Goal: Task Accomplishment & Management: Manage account settings

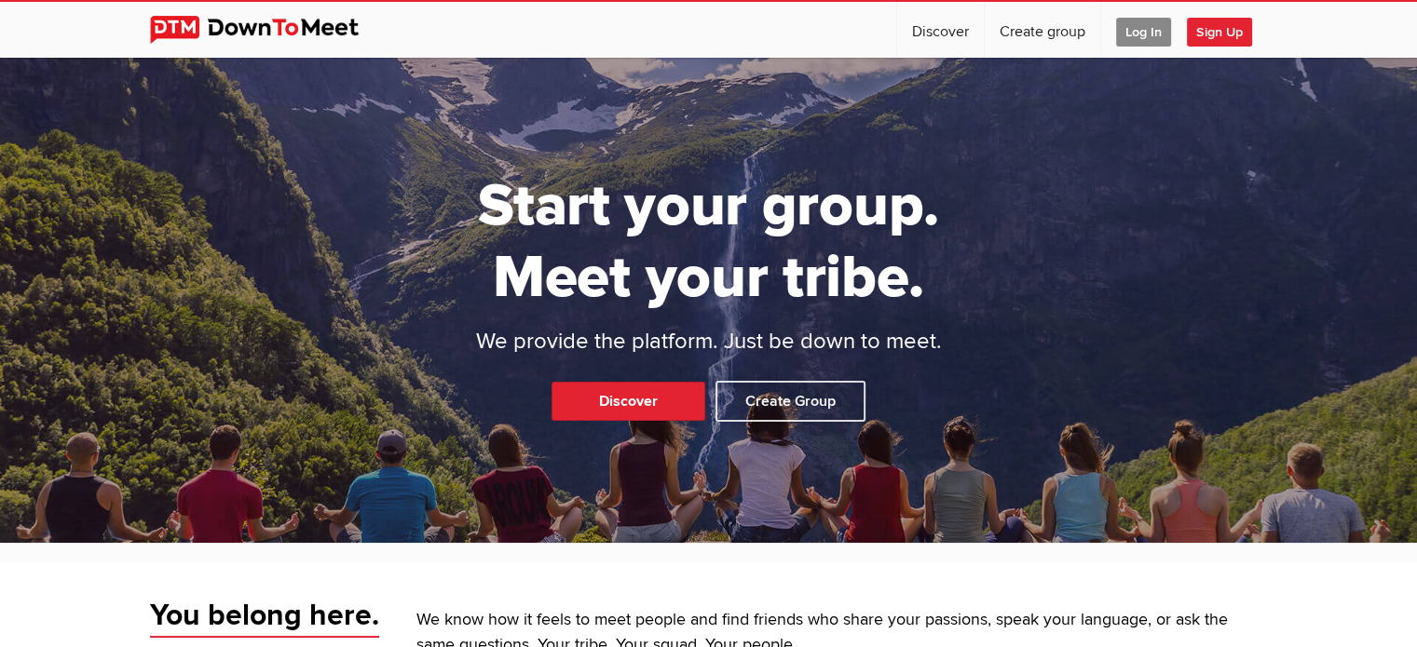
click at [1150, 28] on span "Log In" at bounding box center [1143, 32] width 55 height 29
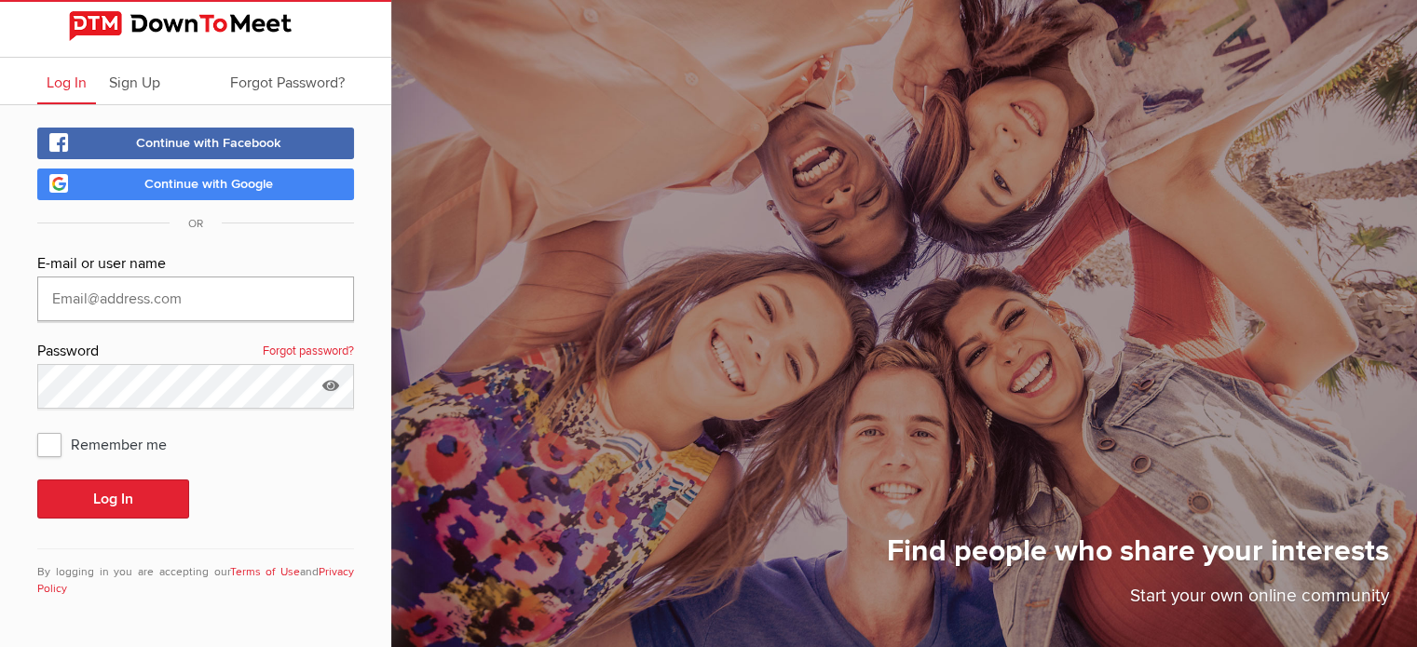
type input "[EMAIL_ADDRESS][DOMAIN_NAME]"
click at [102, 500] on button "Log In" at bounding box center [113, 499] width 152 height 39
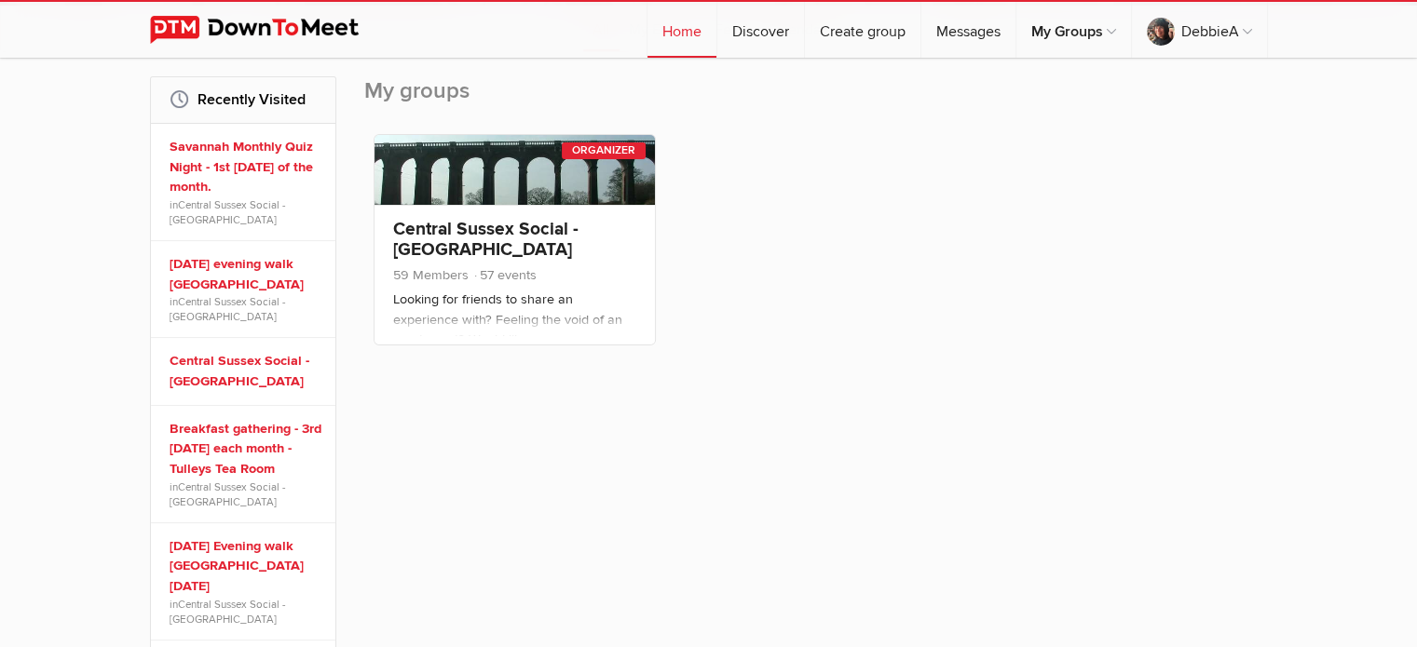
scroll to position [279, 0]
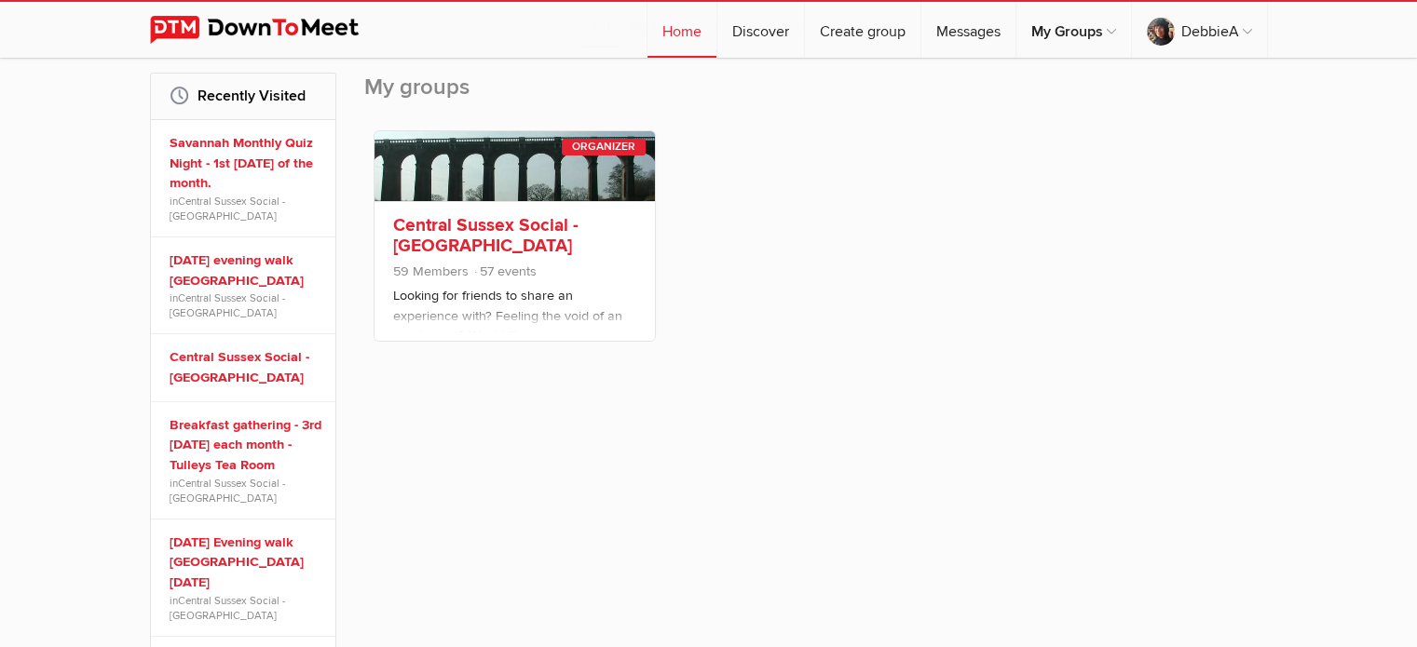
click at [502, 225] on link "Central Sussex Social - [GEOGRAPHIC_DATA]" at bounding box center [485, 235] width 185 height 43
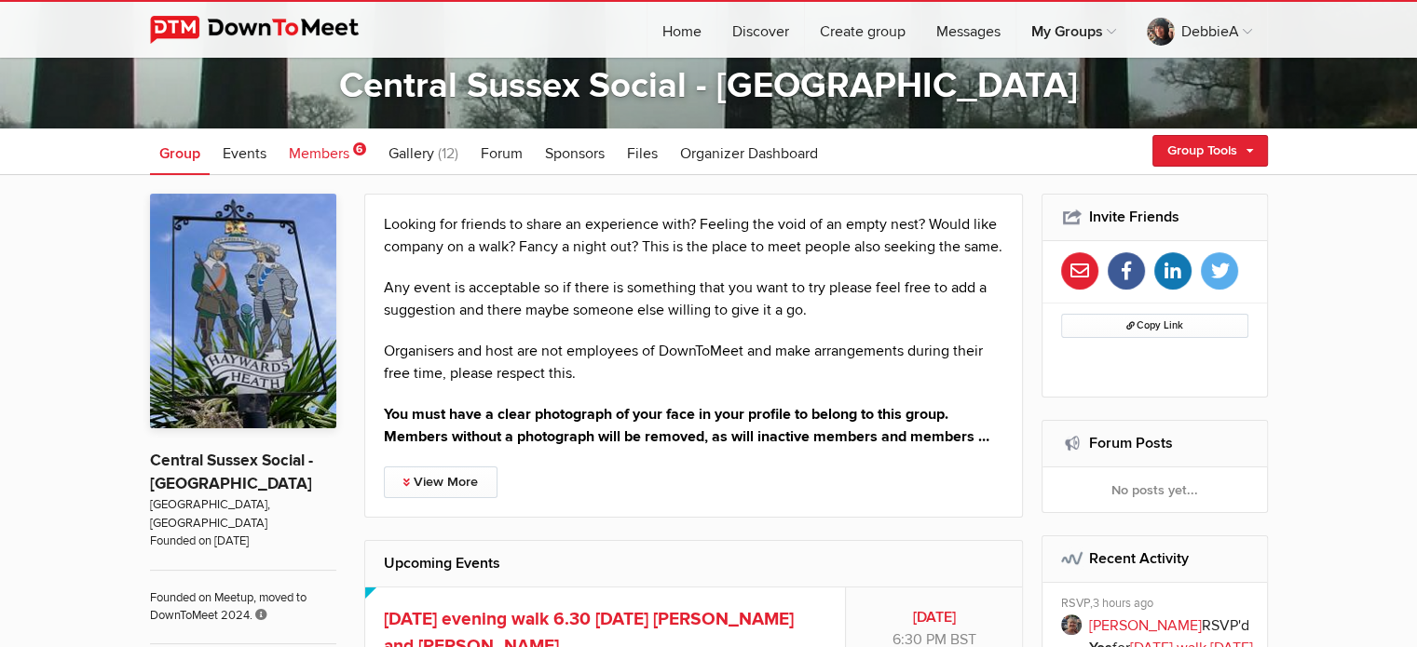
scroll to position [285, 0]
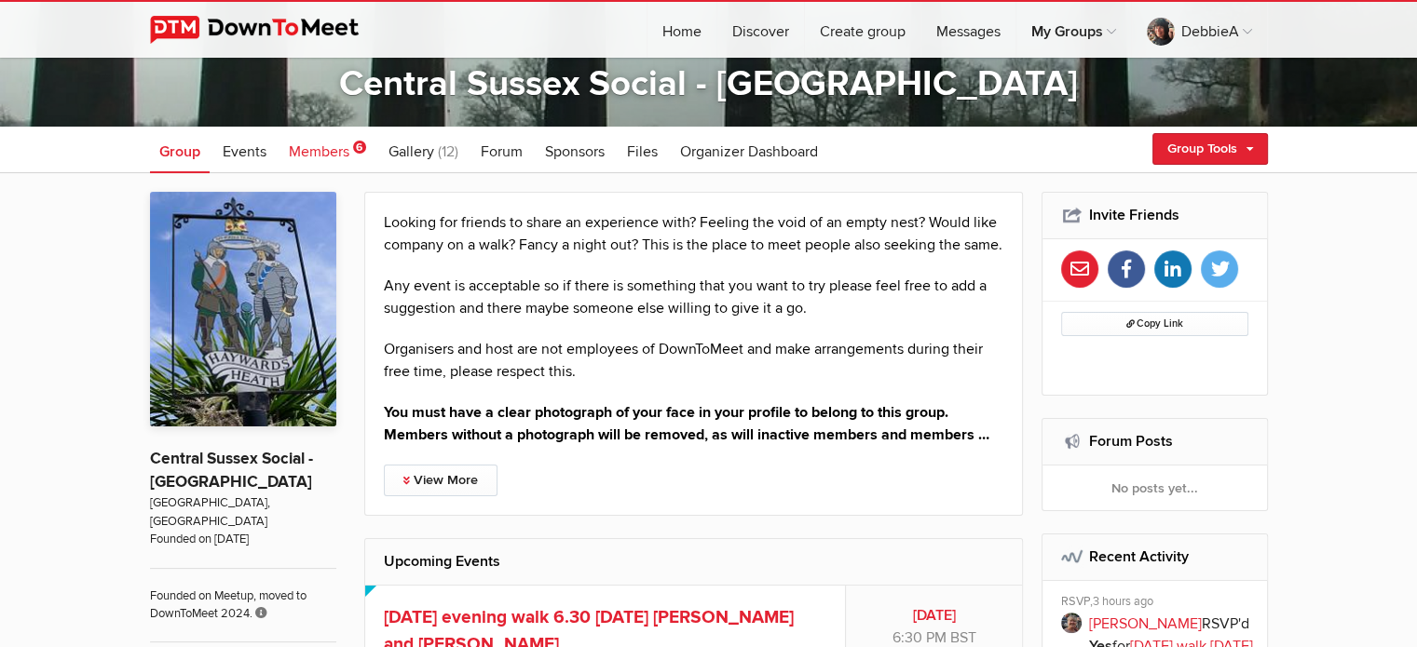
click at [304, 145] on span "Members" at bounding box center [319, 151] width 61 height 19
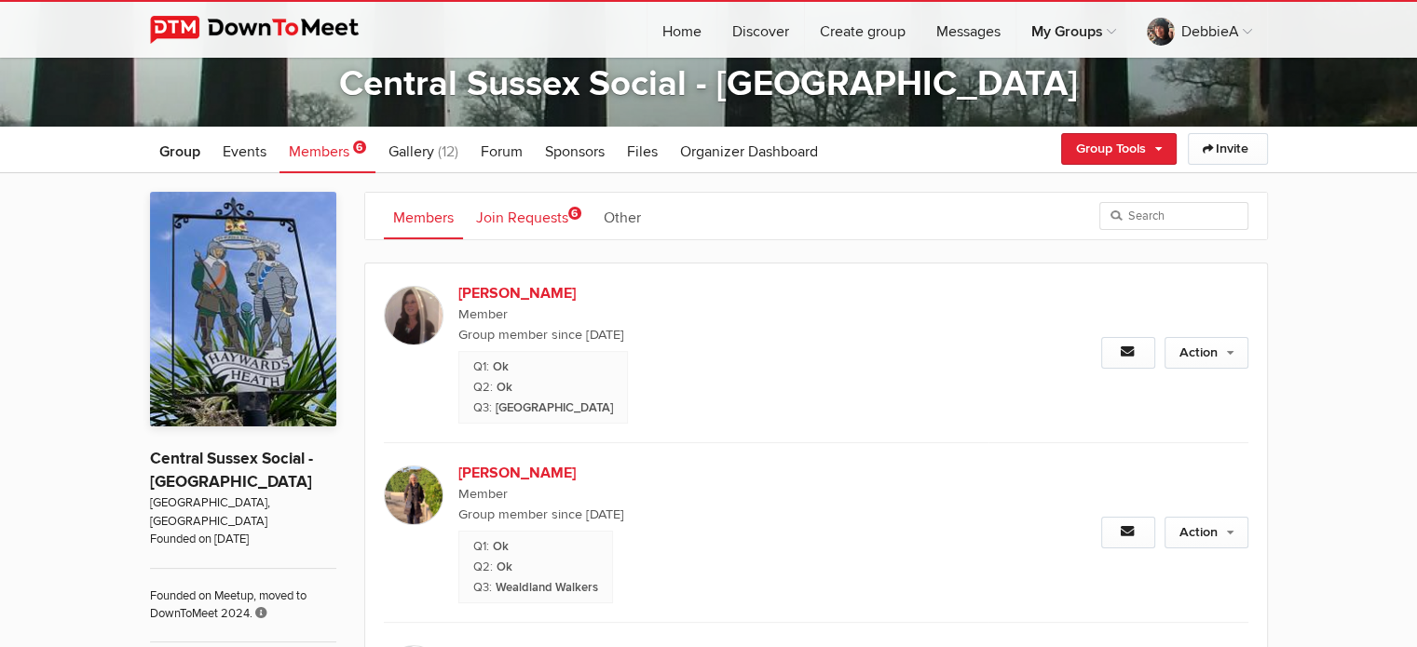
click at [533, 206] on link "Join Requests 6" at bounding box center [529, 216] width 124 height 47
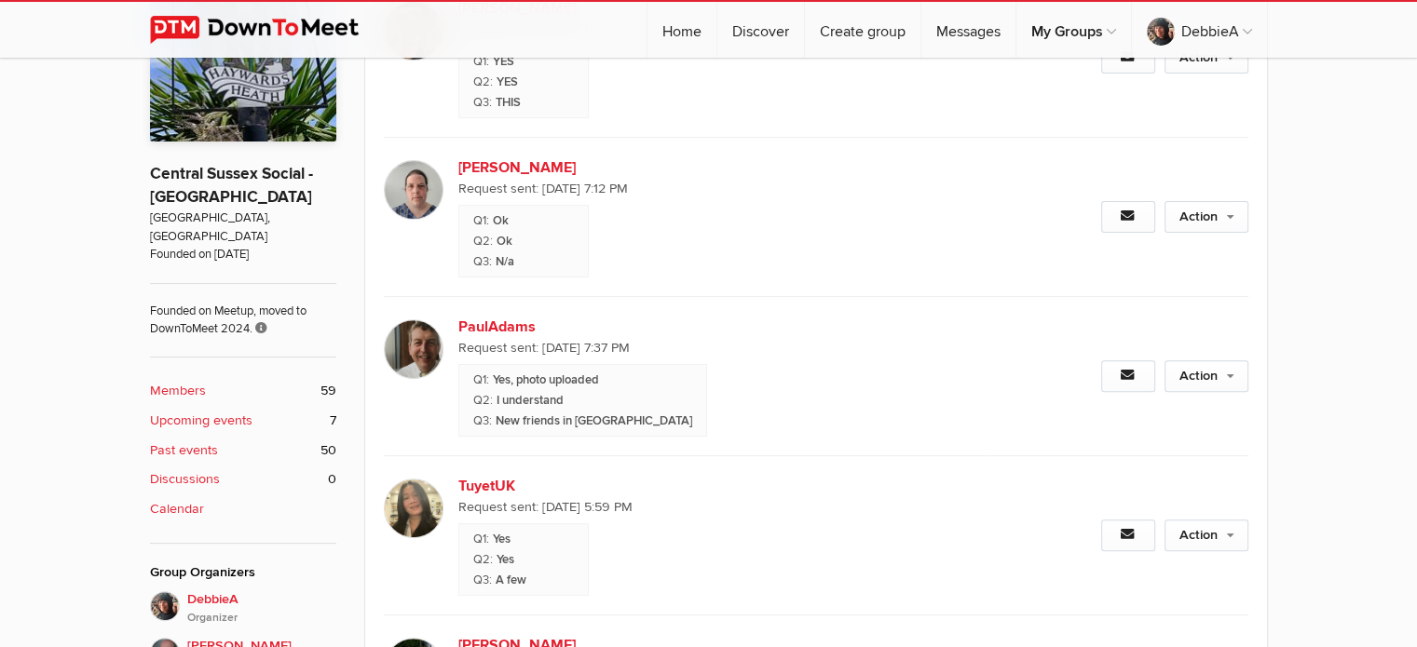
scroll to position [574, 0]
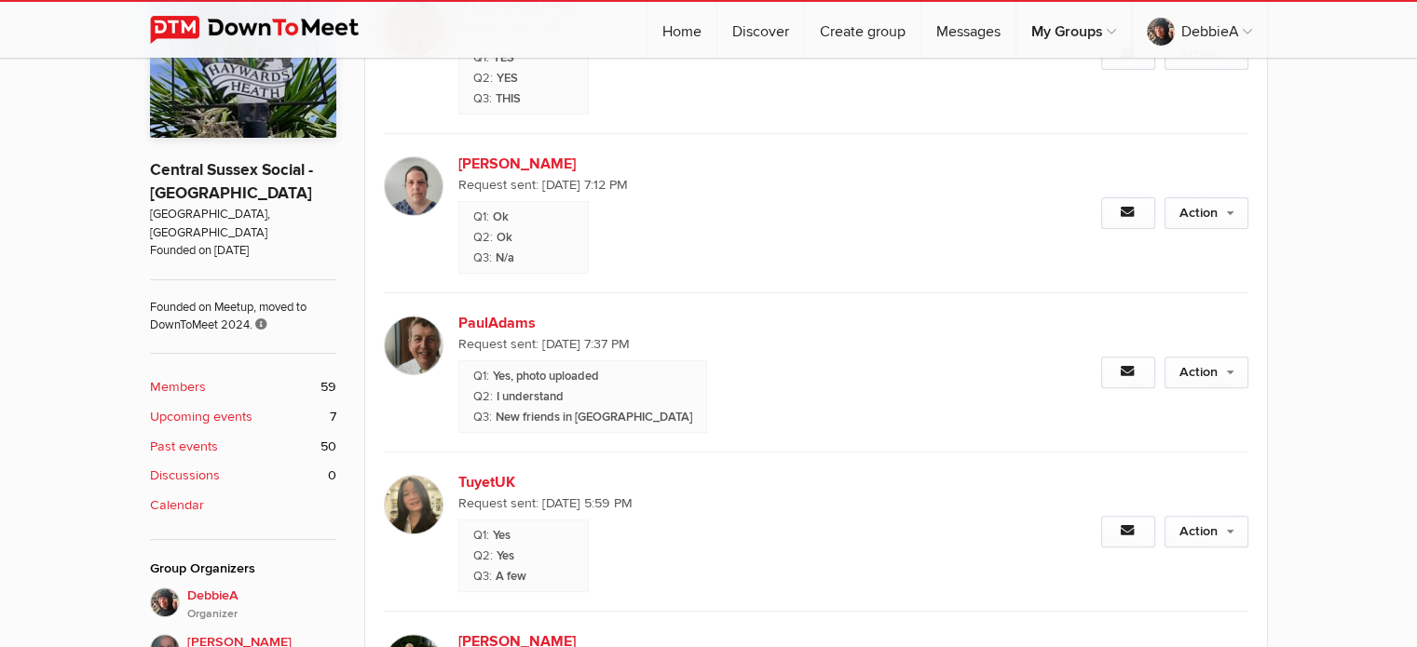
click at [183, 437] on b "Past events" at bounding box center [184, 447] width 68 height 20
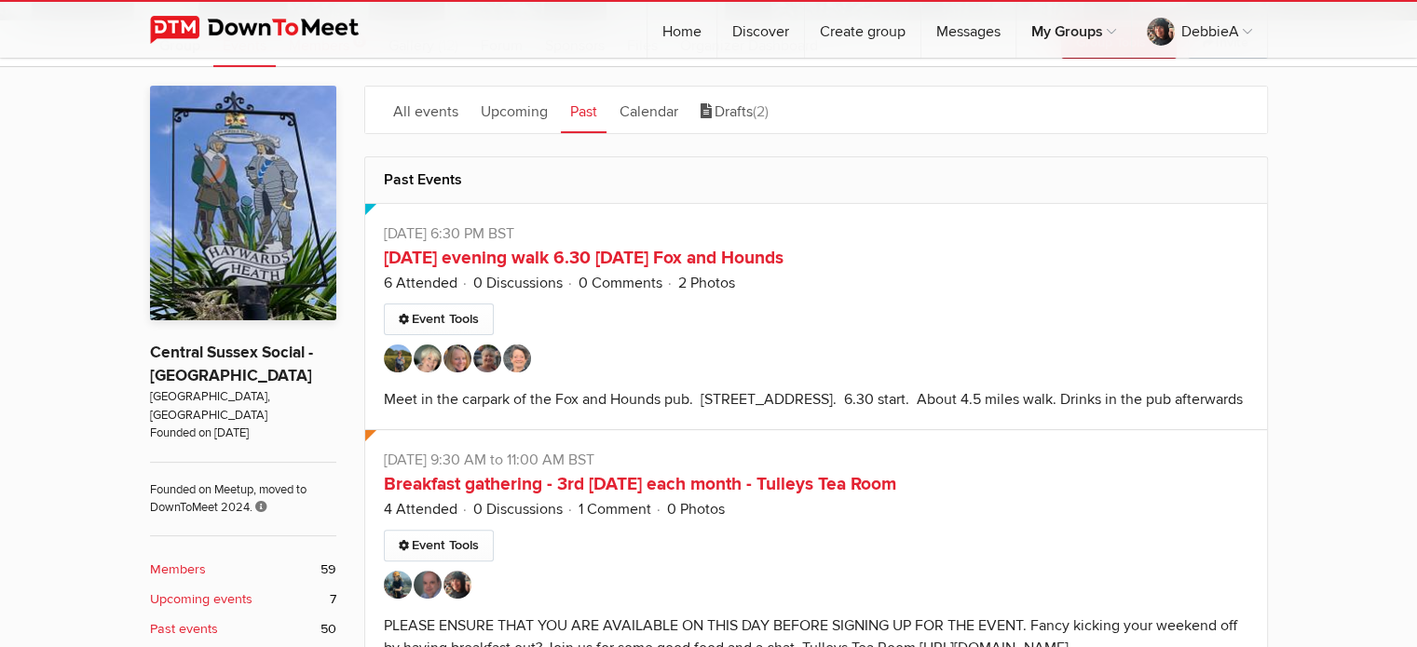
scroll to position [401, 0]
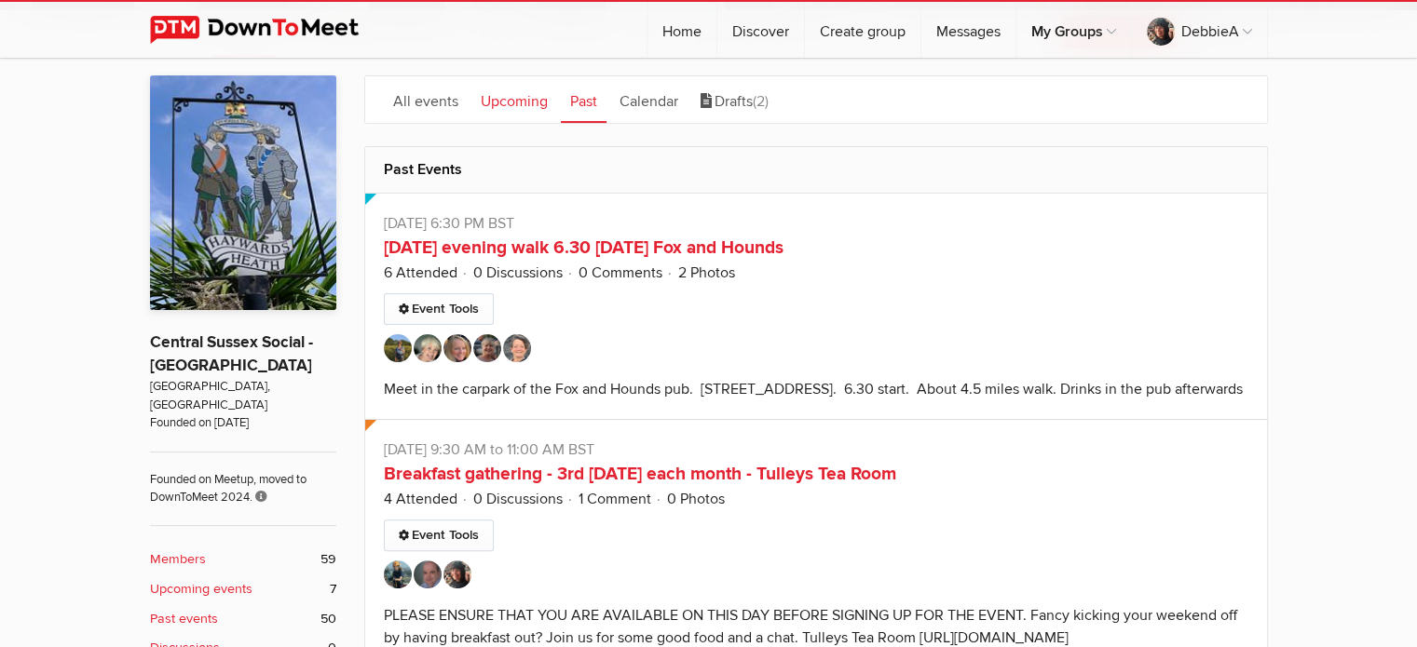
click at [495, 104] on link "Upcoming" at bounding box center [514, 99] width 86 height 47
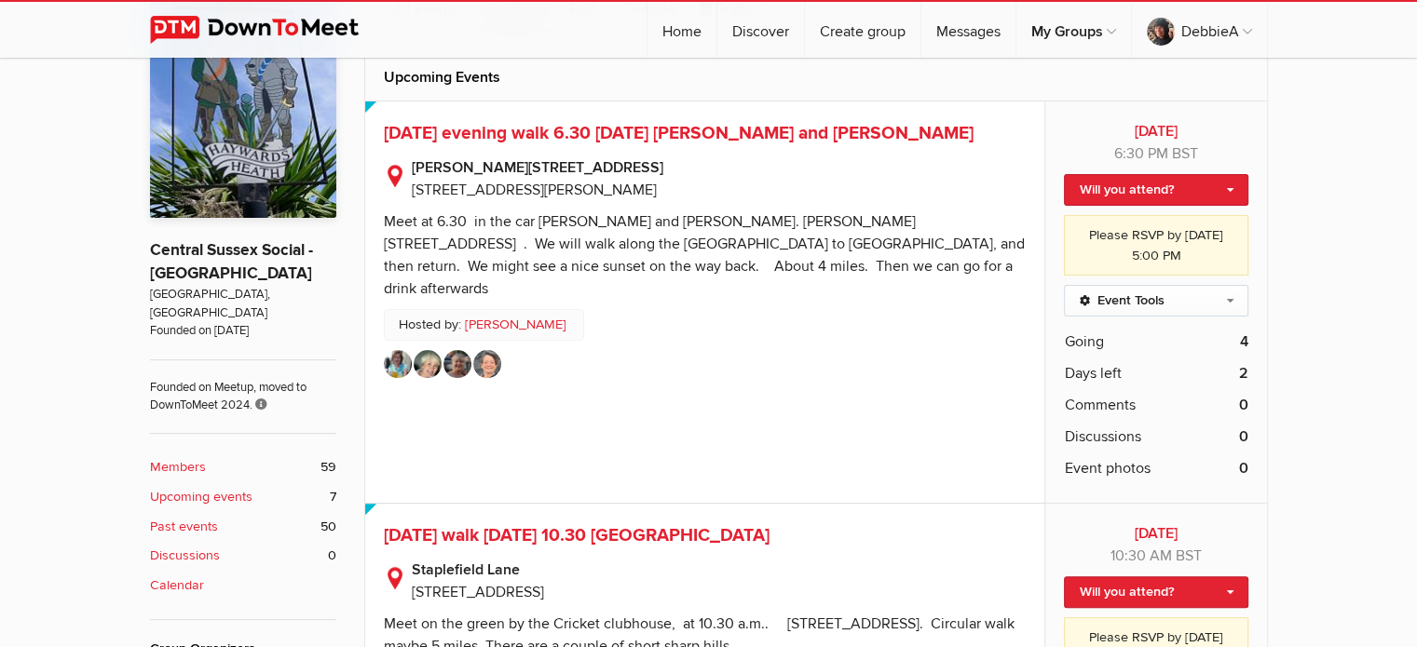
scroll to position [458, 0]
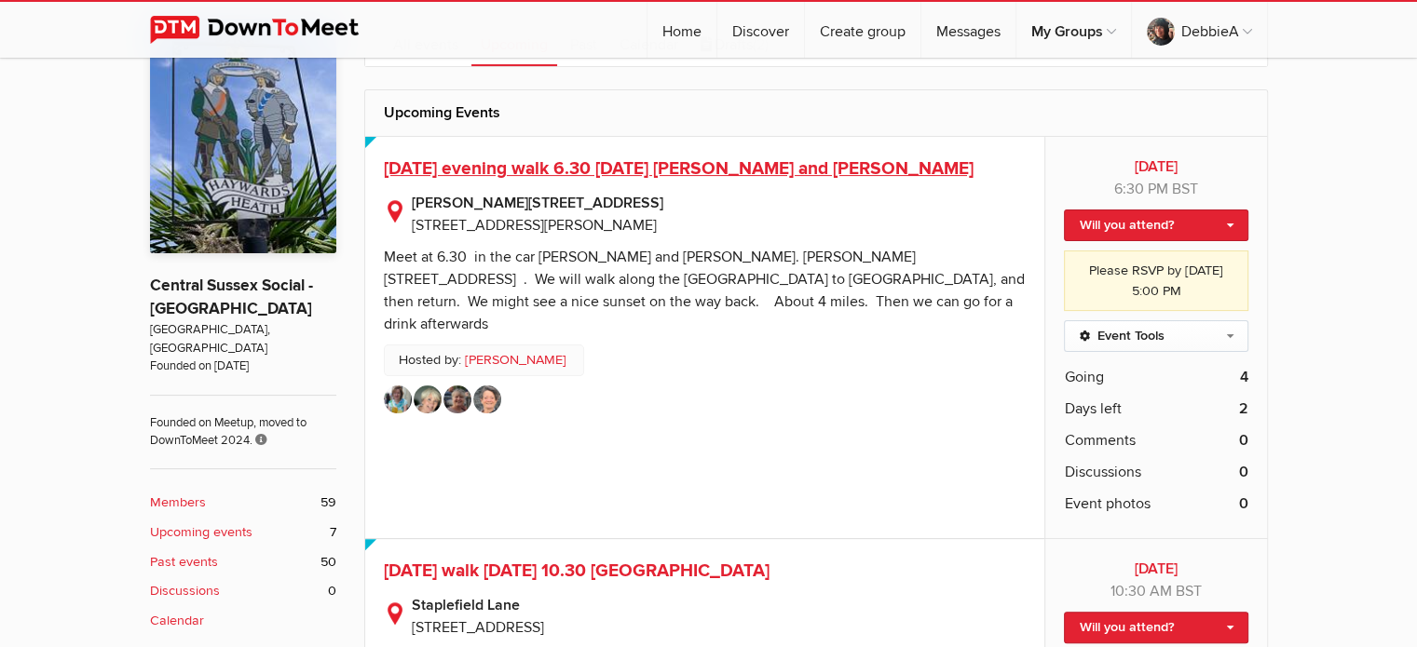
click at [771, 159] on span "[DATE] evening walk 6.30 [DATE] [PERSON_NAME] and [PERSON_NAME]" at bounding box center [679, 168] width 590 height 22
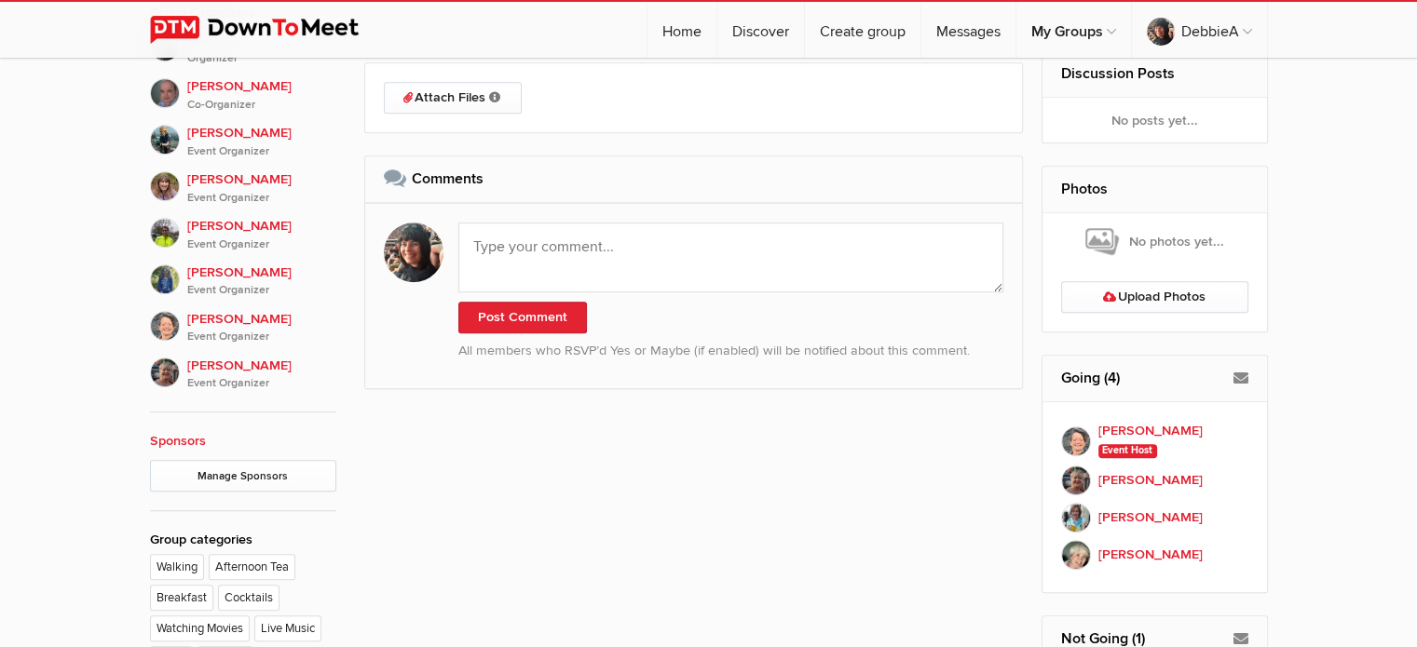
scroll to position [1129, 0]
click at [1130, 547] on b "[PERSON_NAME]" at bounding box center [1150, 556] width 104 height 20
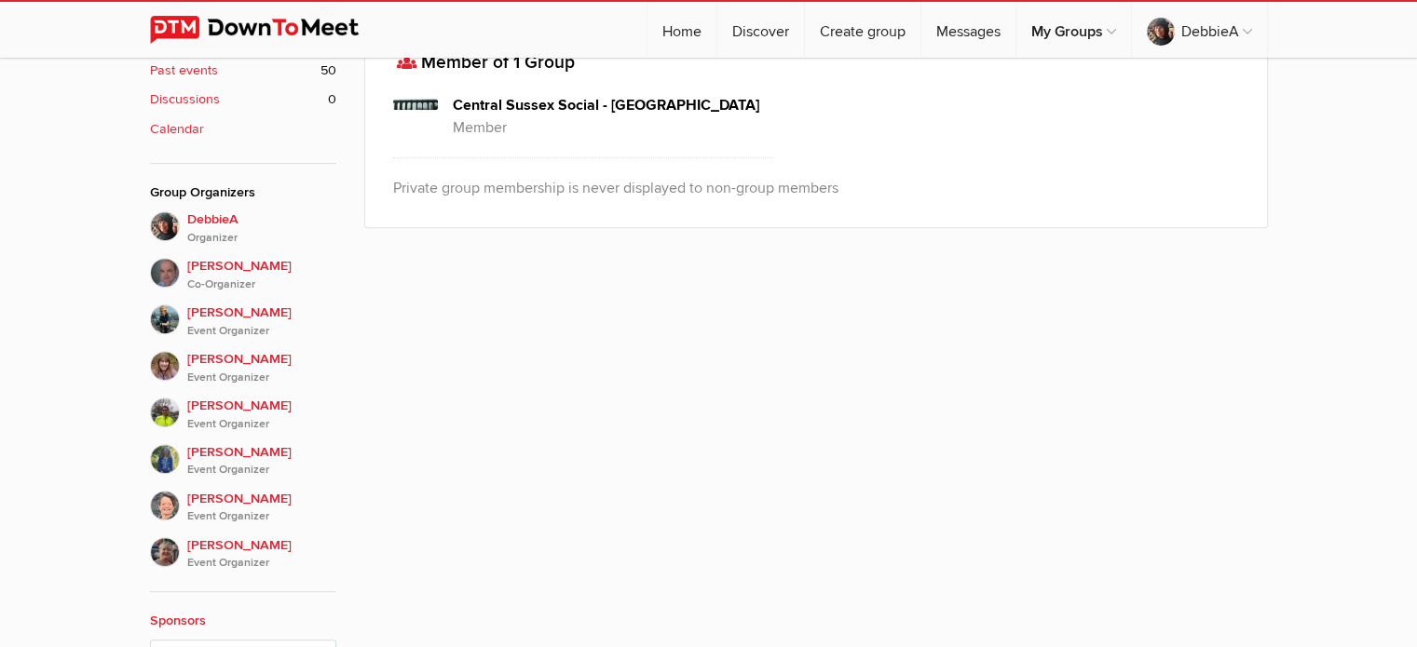
scroll to position [976, 0]
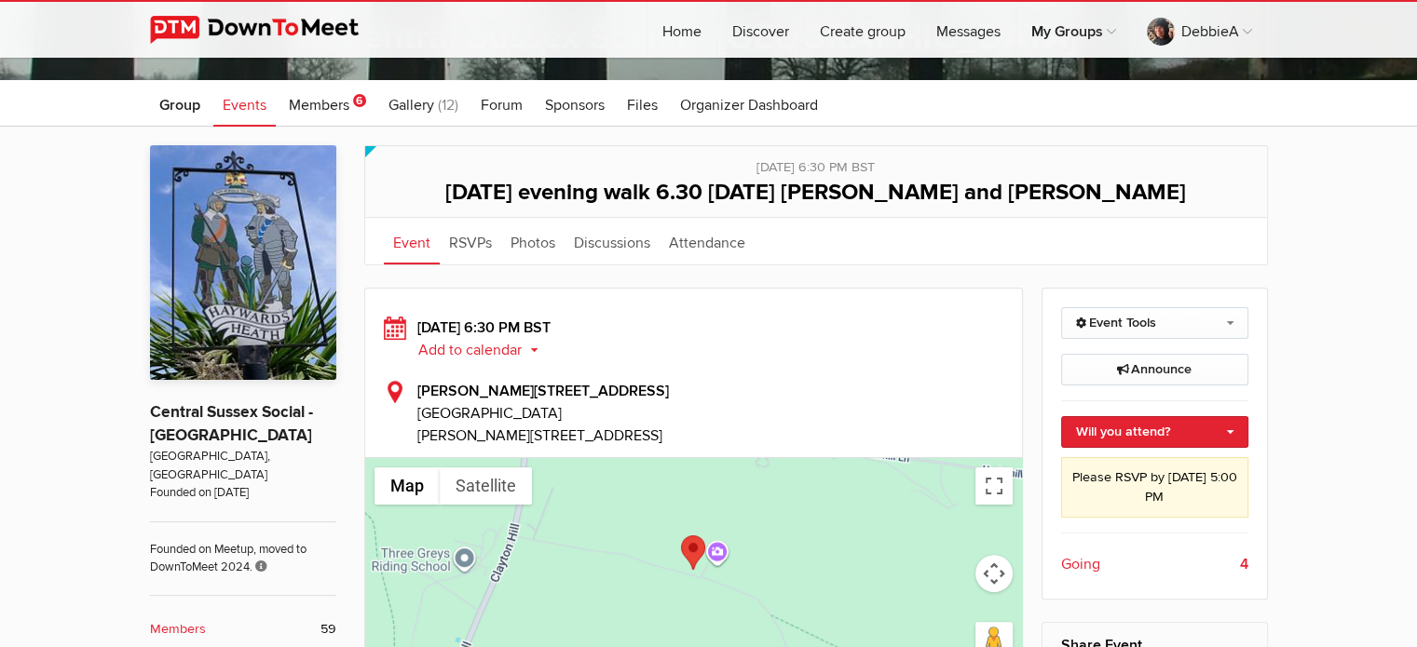
scroll to position [332, 0]
click at [470, 237] on link "RSVPs" at bounding box center [470, 241] width 61 height 47
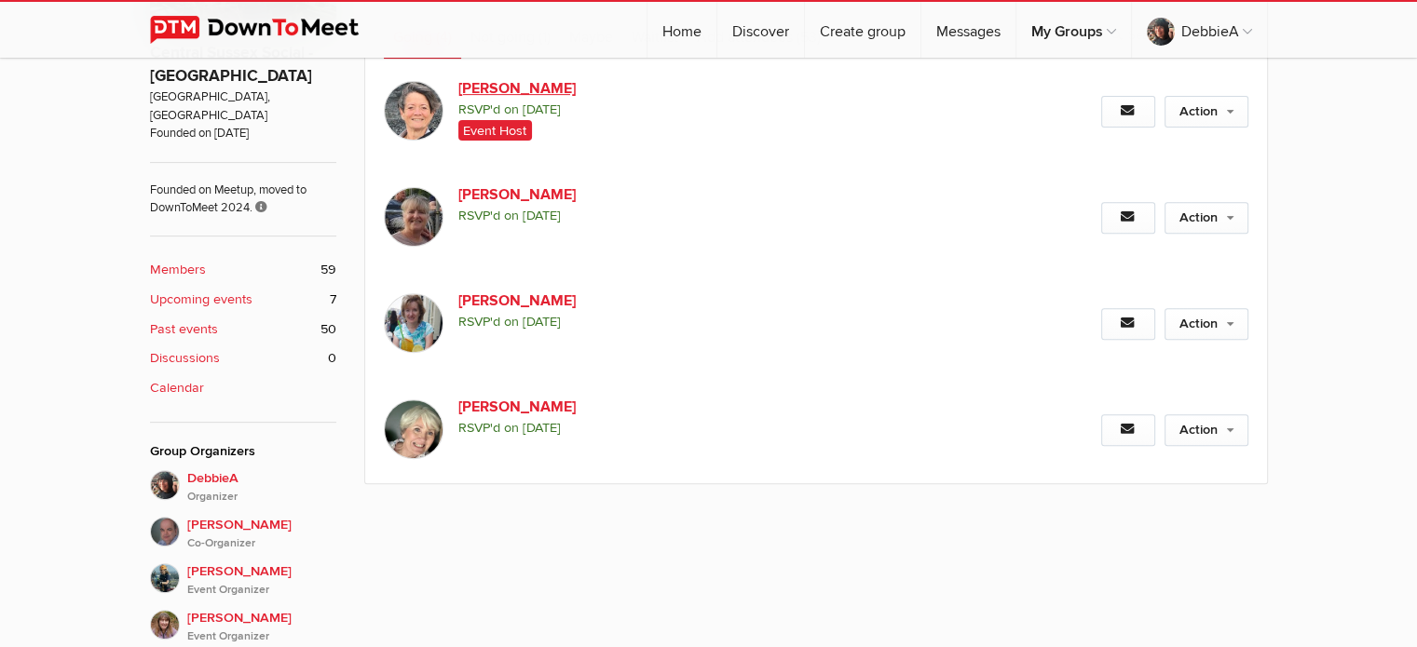
scroll to position [699, 0]
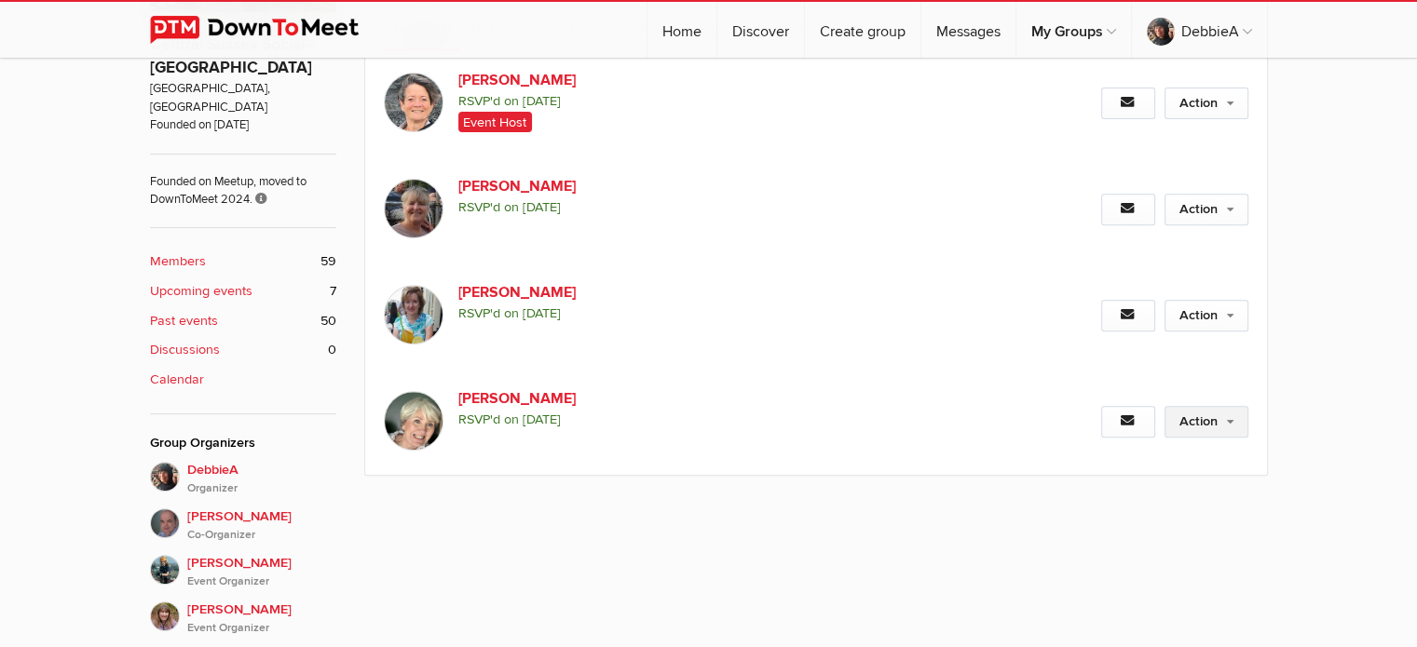
click at [1226, 413] on link "Action" at bounding box center [1206, 422] width 84 height 32
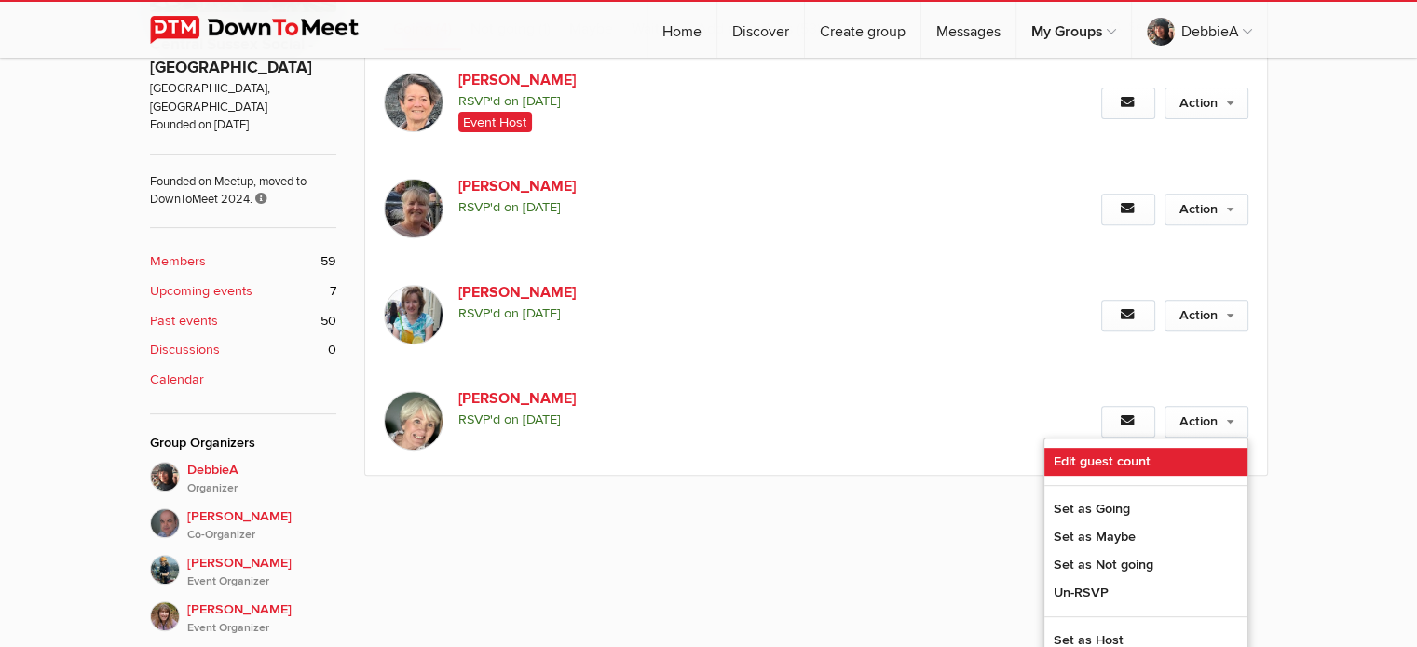
click at [1092, 457] on link "Edit guest count" at bounding box center [1145, 462] width 203 height 28
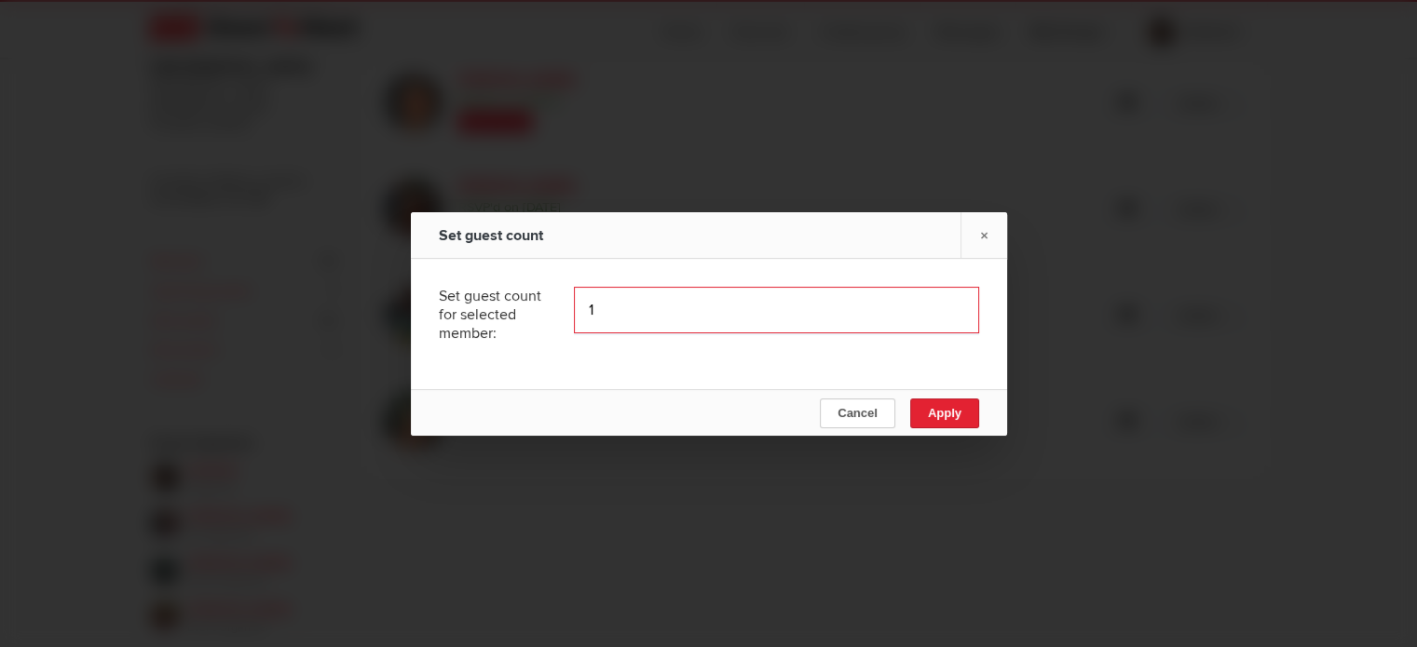
click at [943, 307] on input "1" at bounding box center [776, 310] width 405 height 47
type input "2"
click at [943, 307] on input "2" at bounding box center [776, 310] width 405 height 47
click at [945, 404] on button "Apply" at bounding box center [943, 414] width 69 height 30
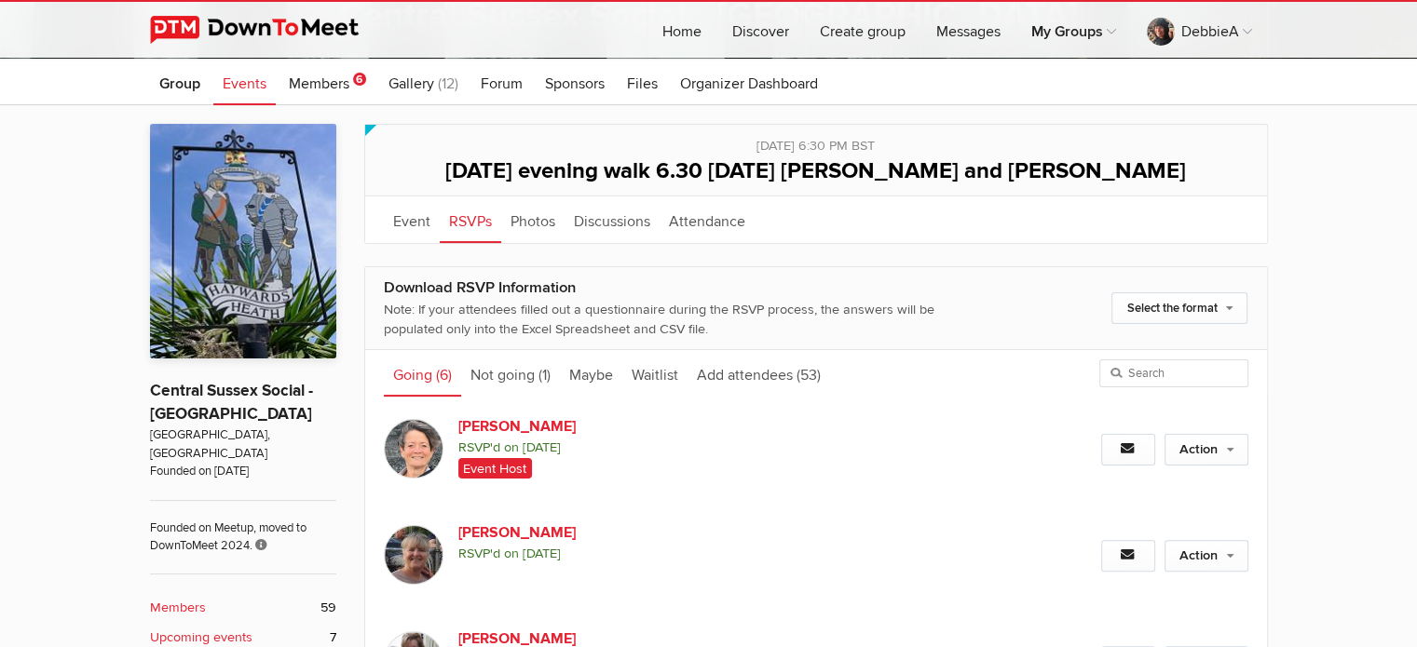
scroll to position [352, 0]
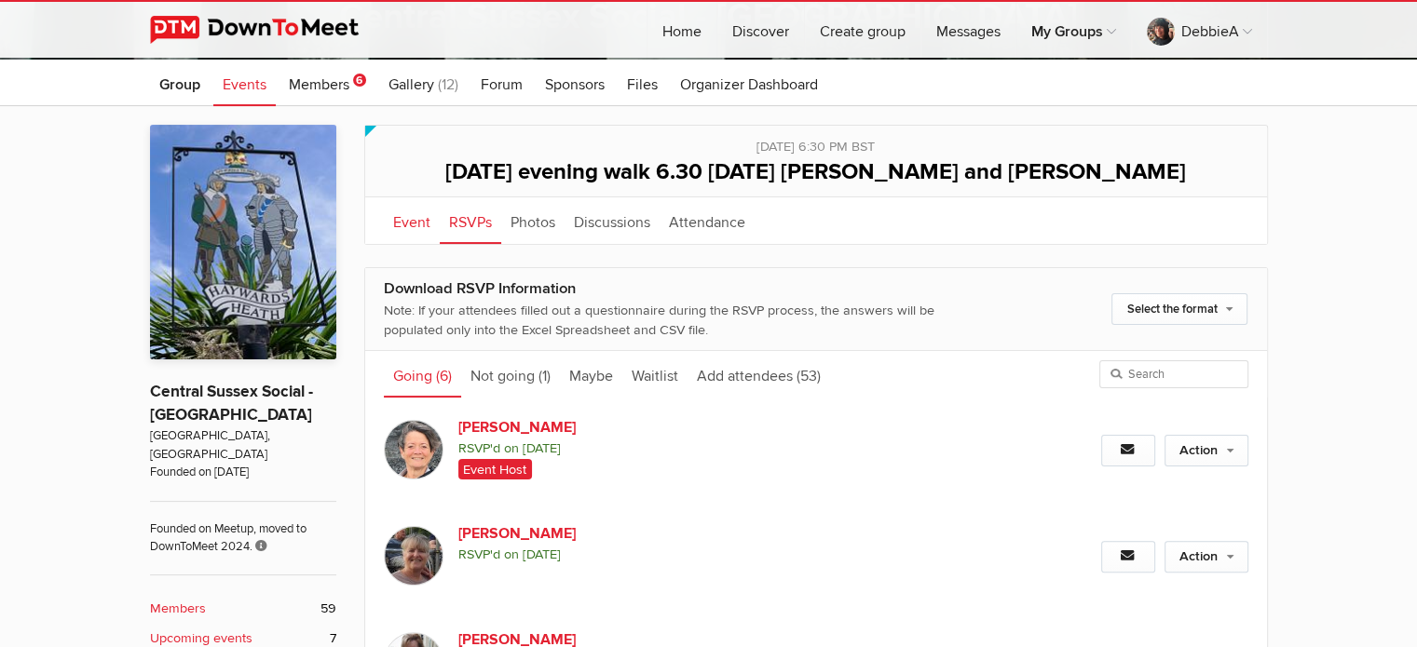
click at [420, 230] on link "Event" at bounding box center [412, 220] width 56 height 47
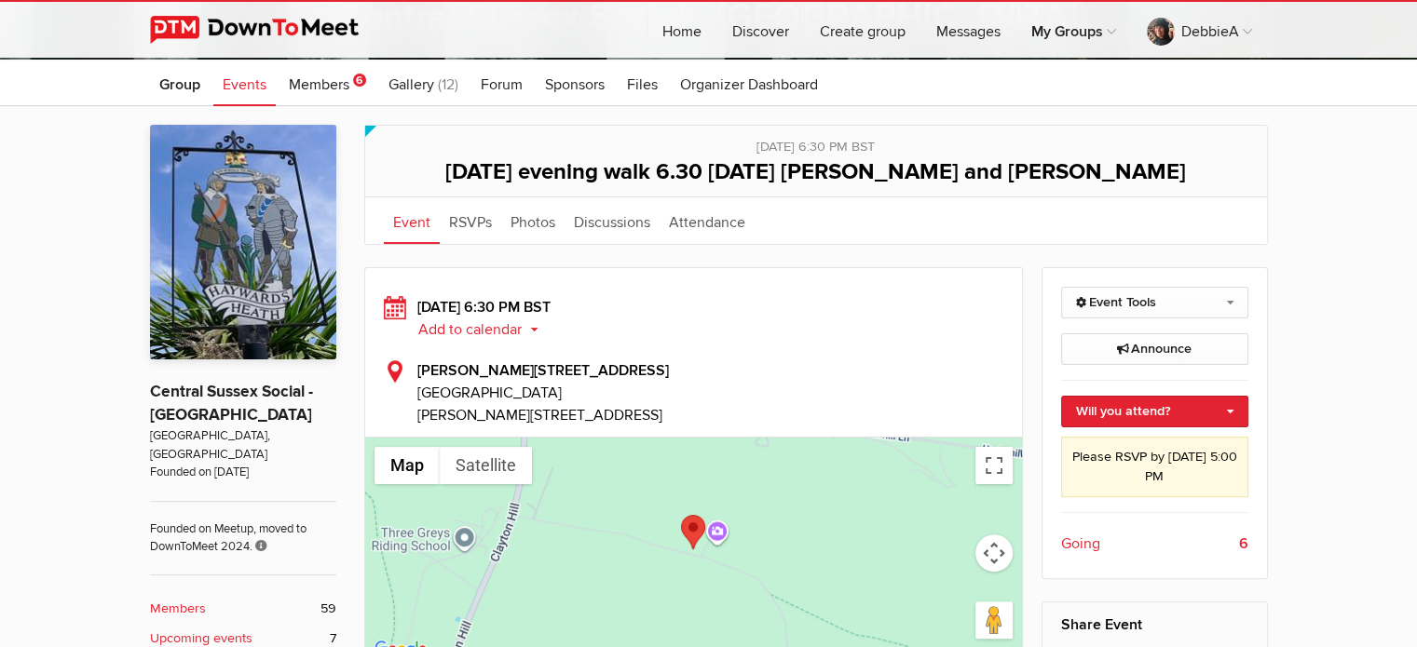
click at [246, 88] on span "Events" at bounding box center [245, 84] width 44 height 19
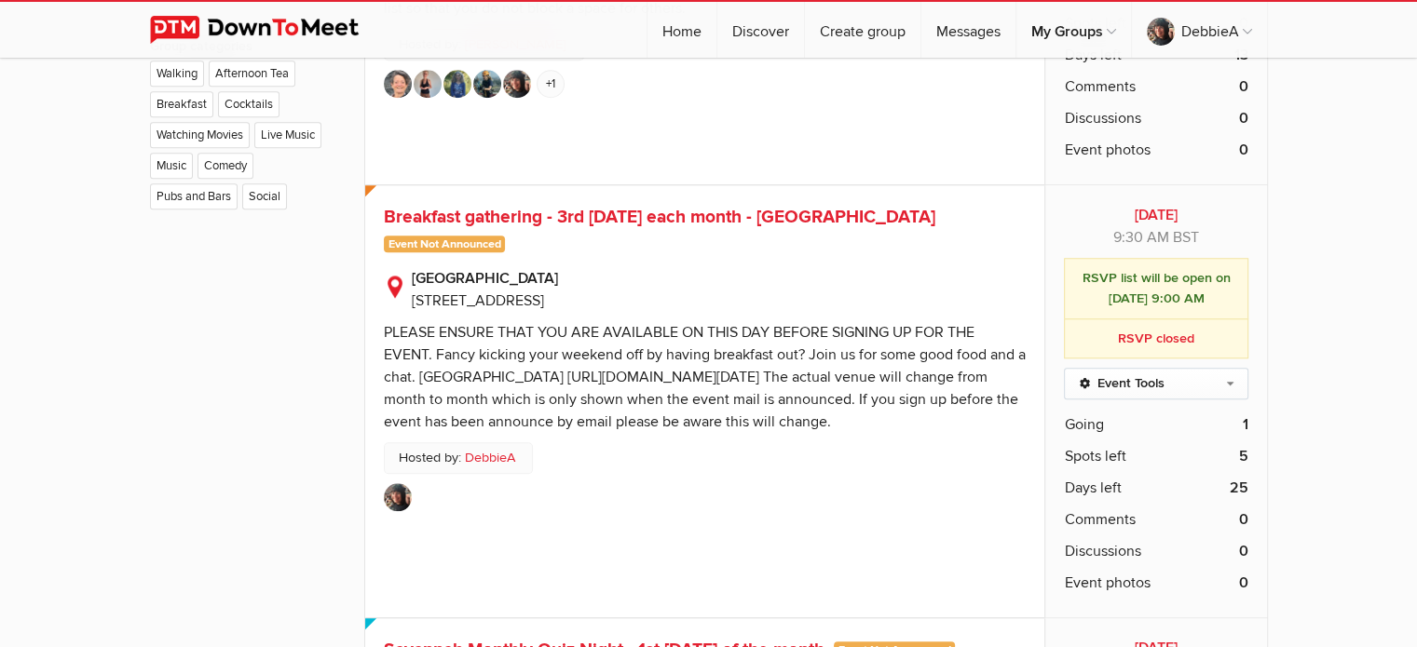
scroll to position [1624, 0]
click at [1229, 375] on link "Event Tools" at bounding box center [1155, 383] width 183 height 32
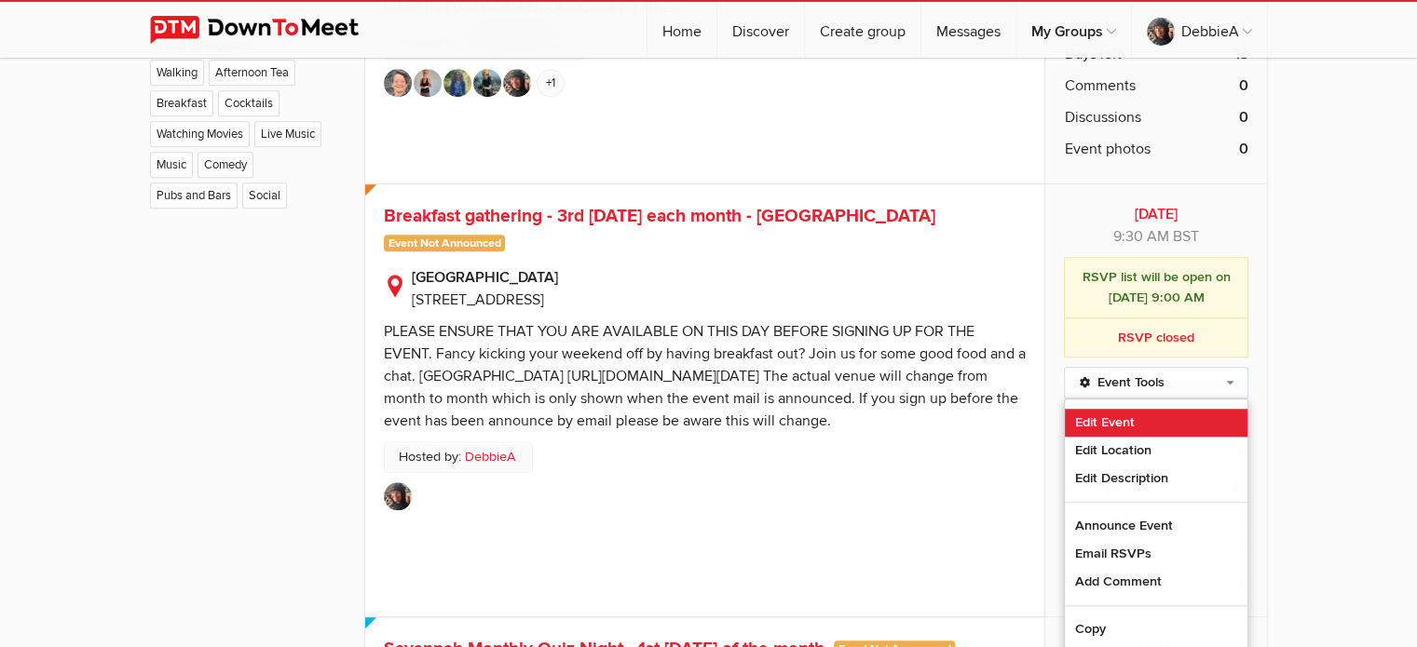
click at [1106, 421] on link "Edit Event" at bounding box center [1156, 423] width 182 height 28
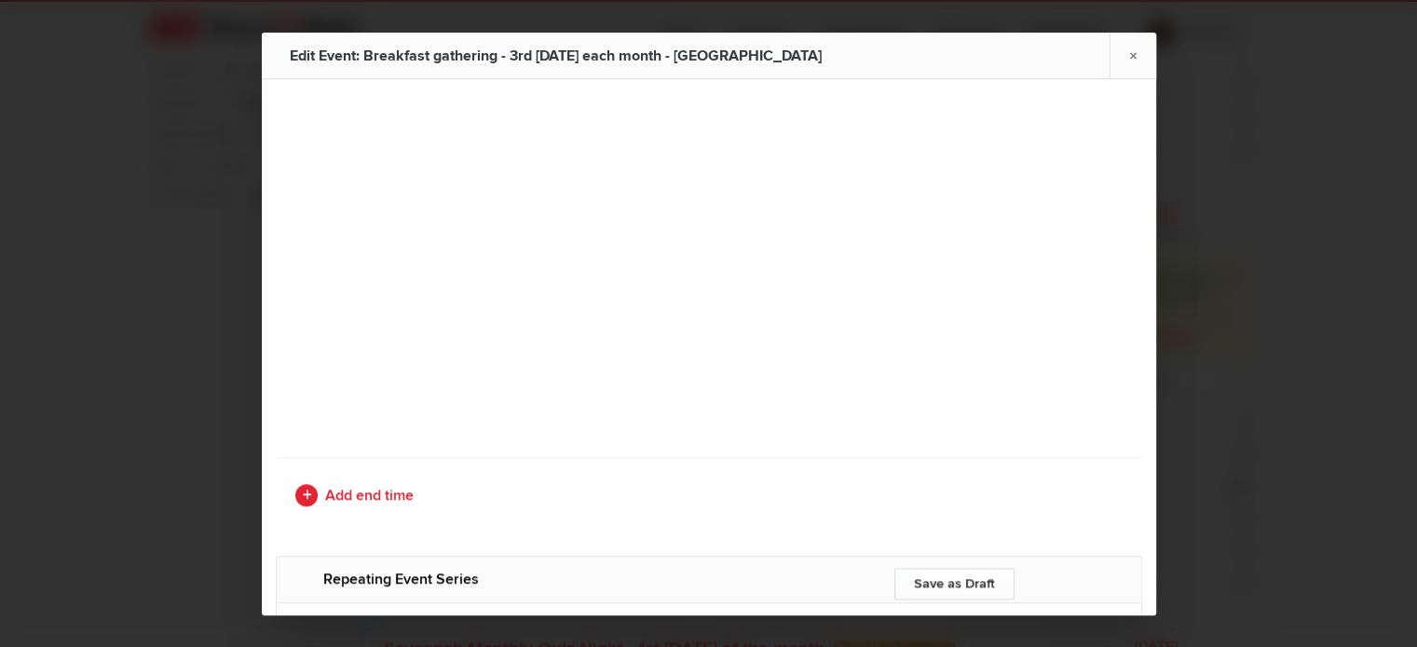
type input "Breakfast gathering - 3rd [DATE] each month - [GEOGRAPHIC_DATA]"
type input "[DATE]"
radio input "false"
radio input "true"
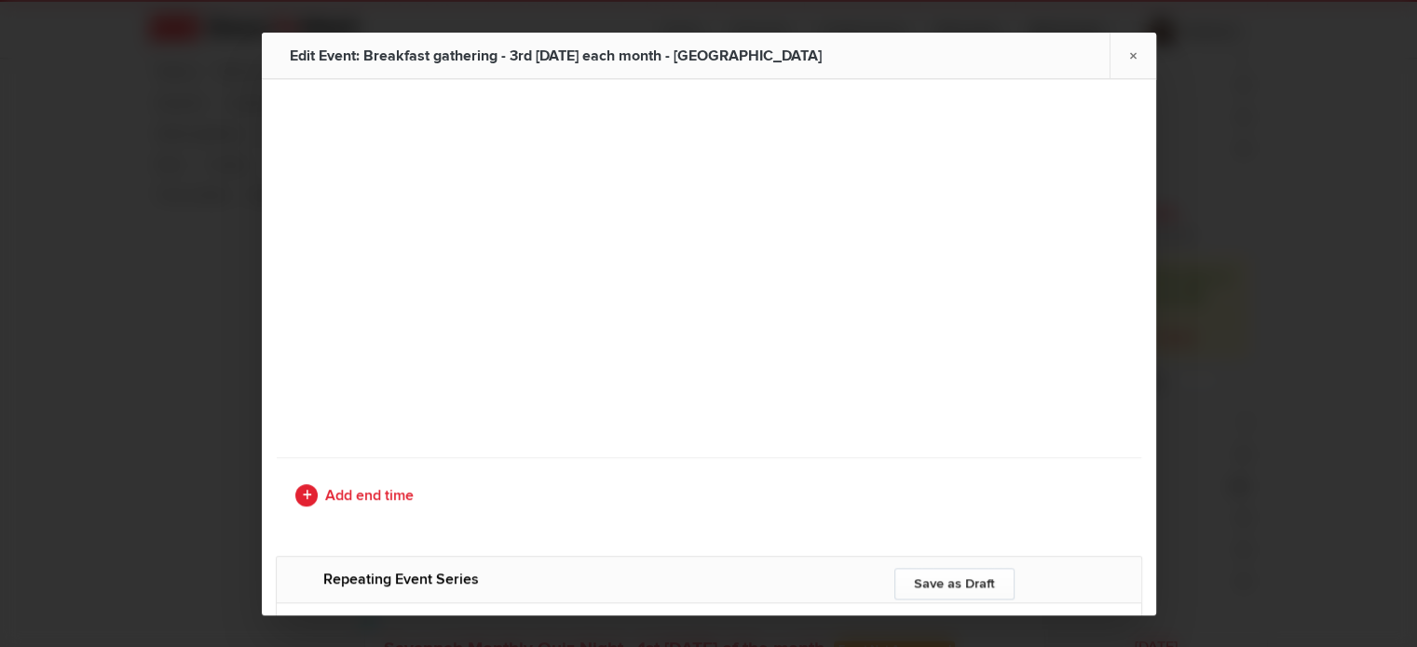
radio input "false"
radio input "true"
type input "1"
type input "[DATE]"
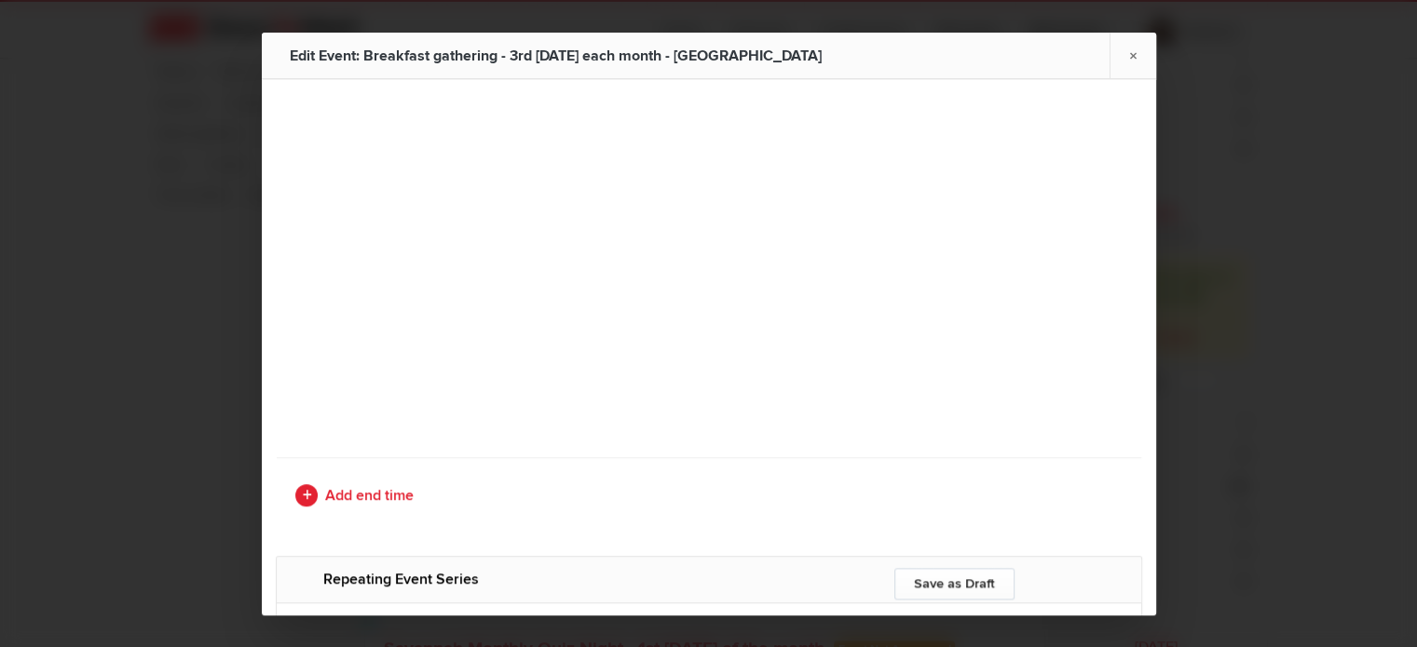
select select "PM"
radio input "false"
radio input "true"
type input "6"
radio input "false"
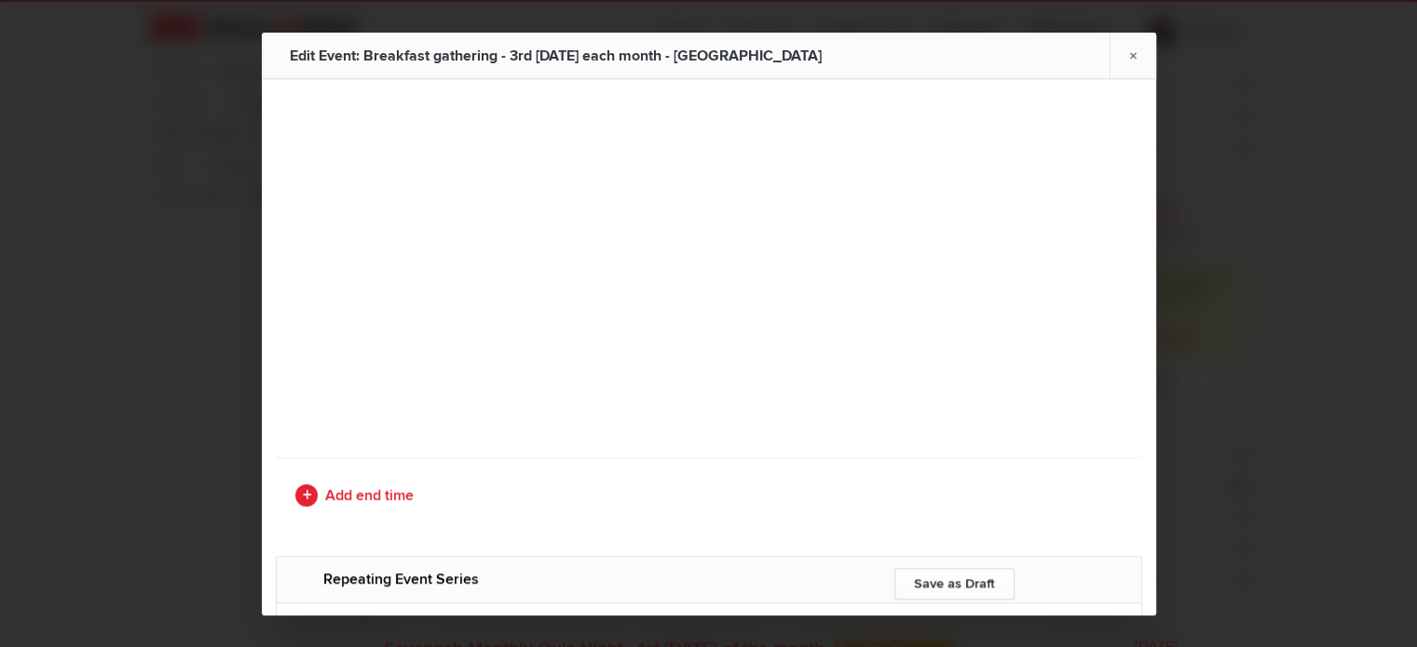
radio input "true"
select select "9:30:00"
select select "11:00:00"
select select "9:00:00"
select select "1:00:00"
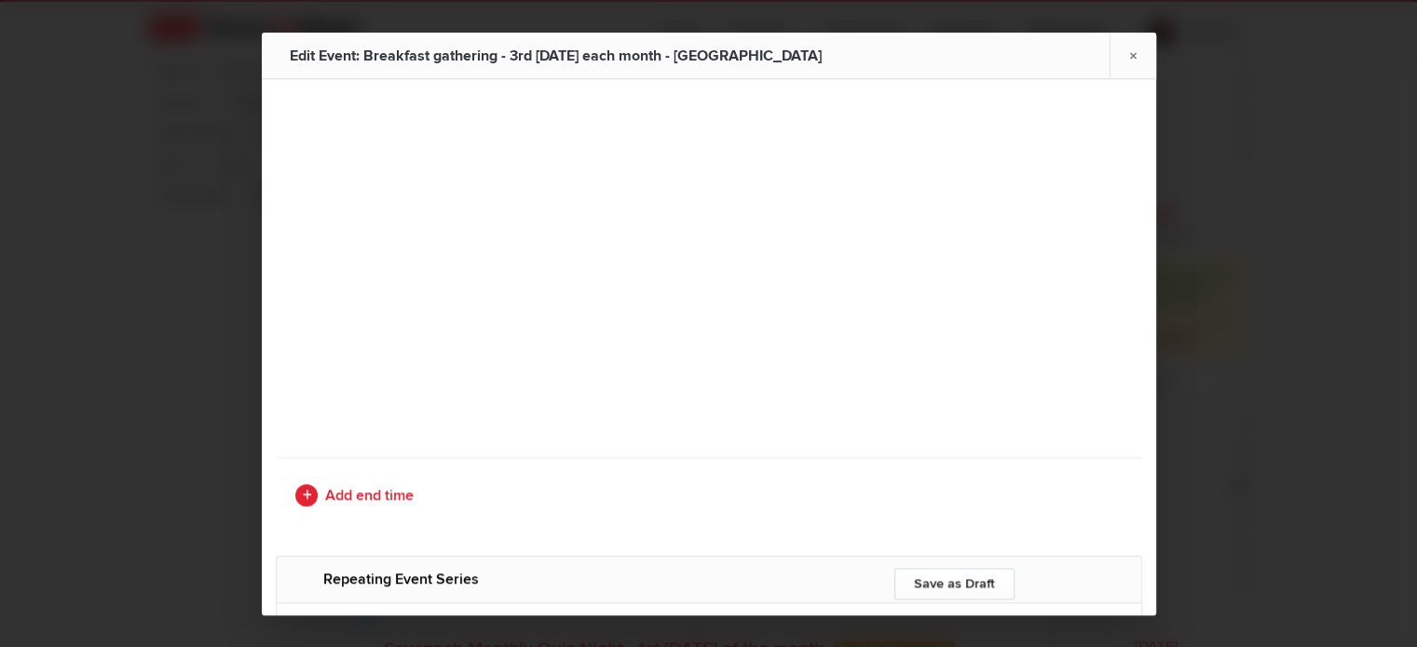
select select "[GEOGRAPHIC_DATA]"
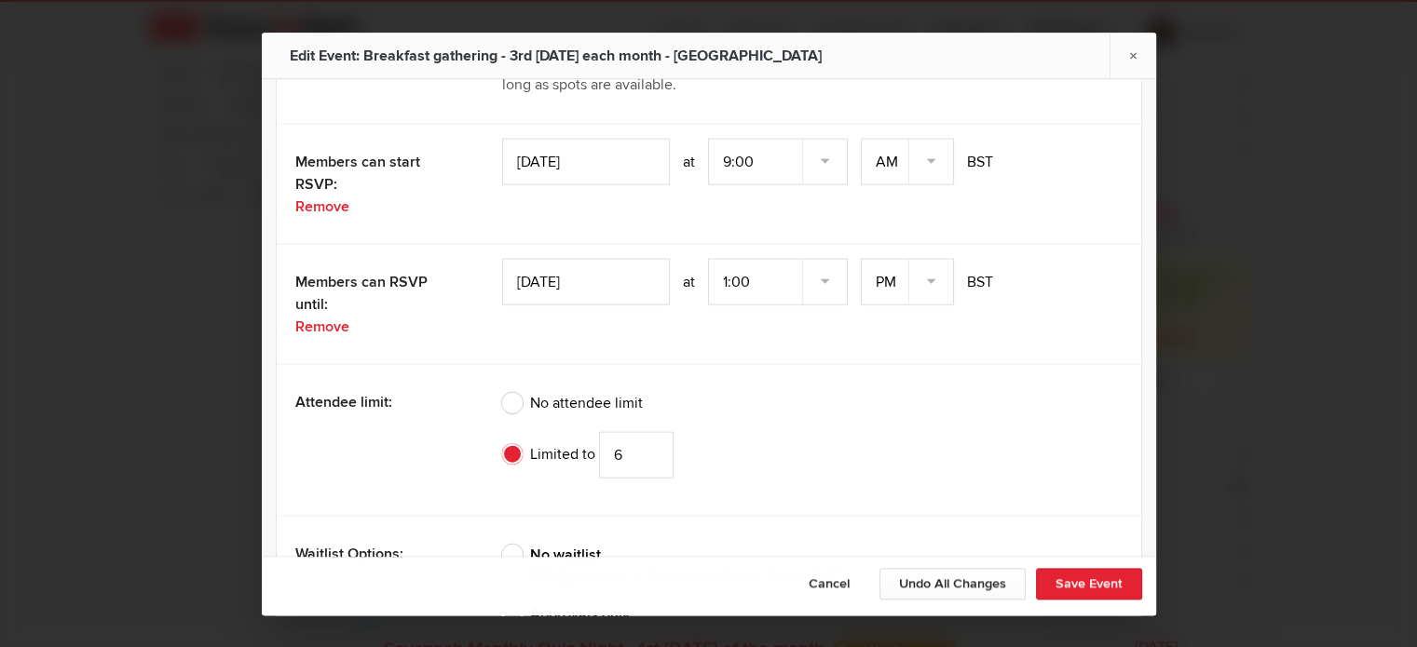
scroll to position [4241, 0]
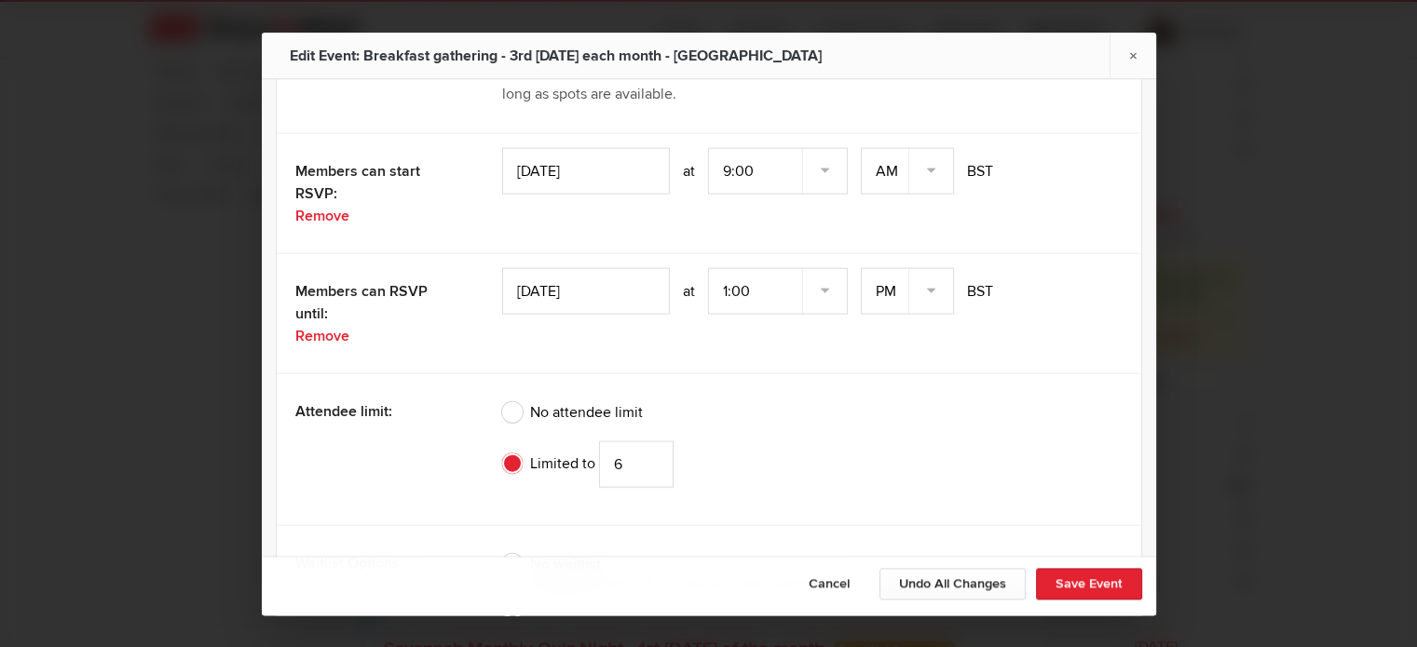
click at [591, 295] on input "[DATE]" at bounding box center [586, 290] width 168 height 47
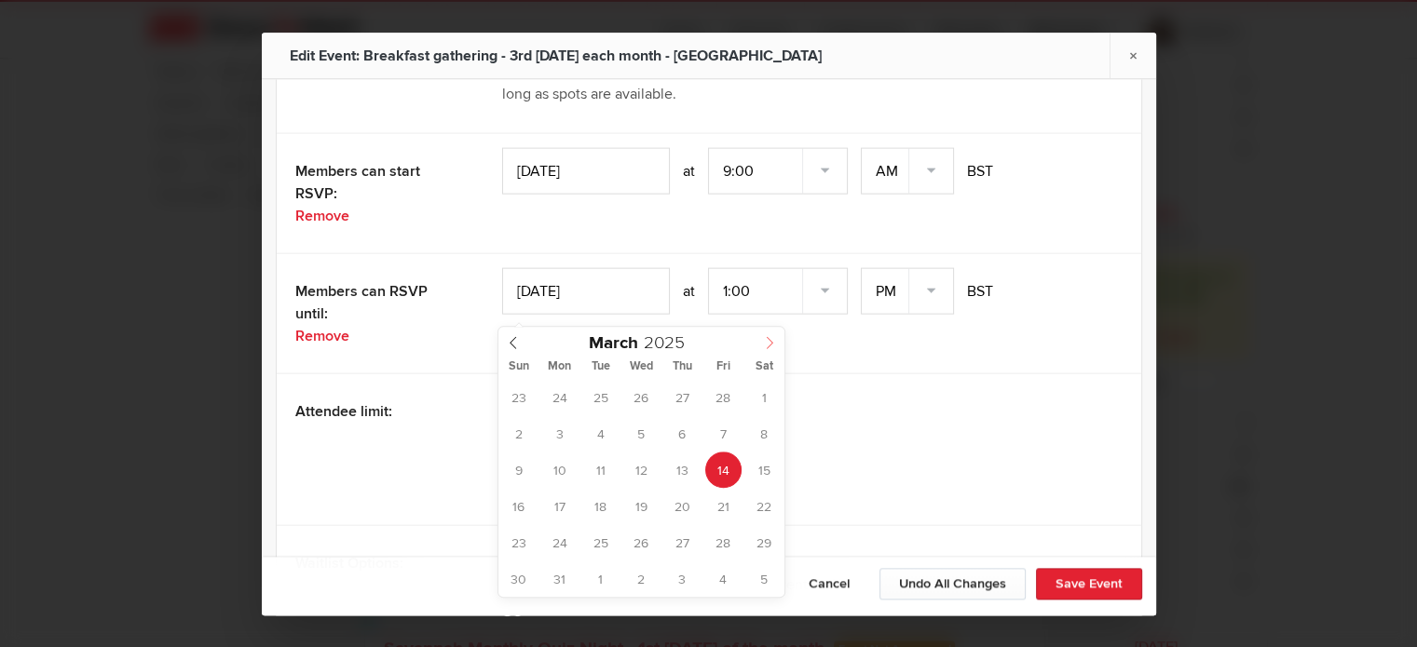
click at [769, 342] on icon at bounding box center [769, 342] width 13 height 13
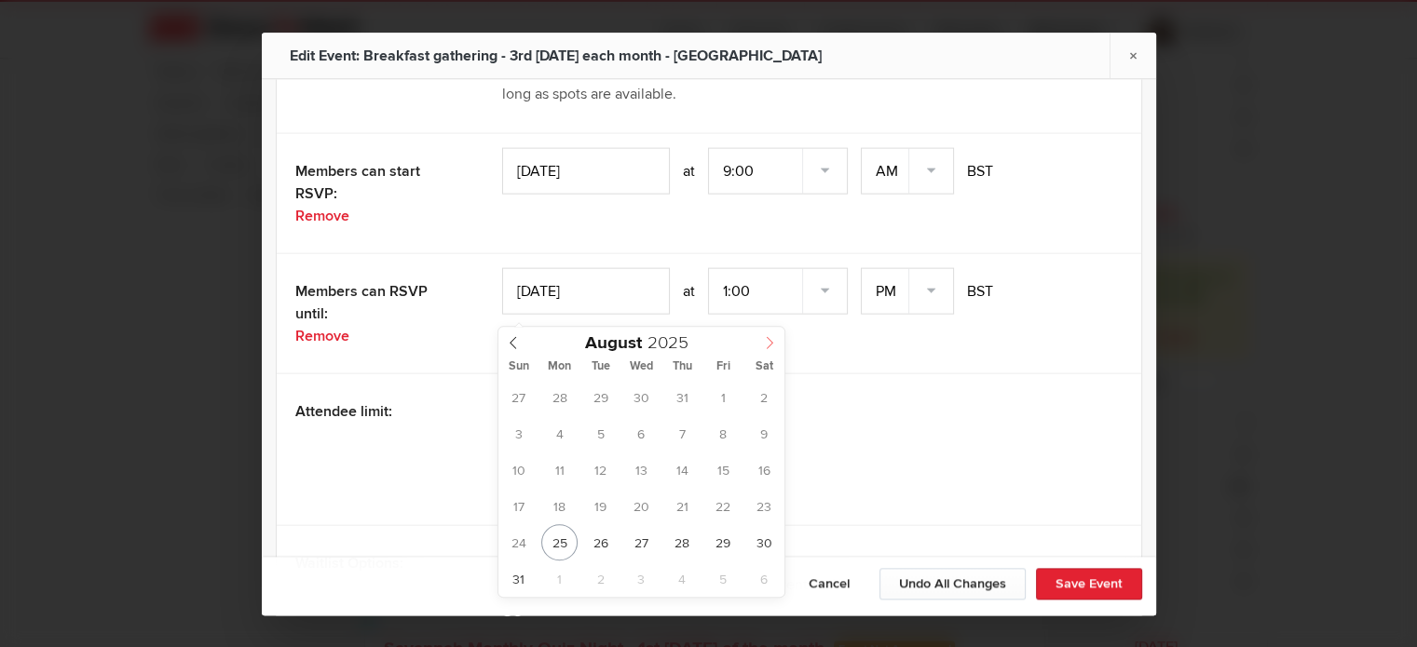
click at [769, 342] on icon at bounding box center [769, 342] width 13 height 13
type input "[DATE]"
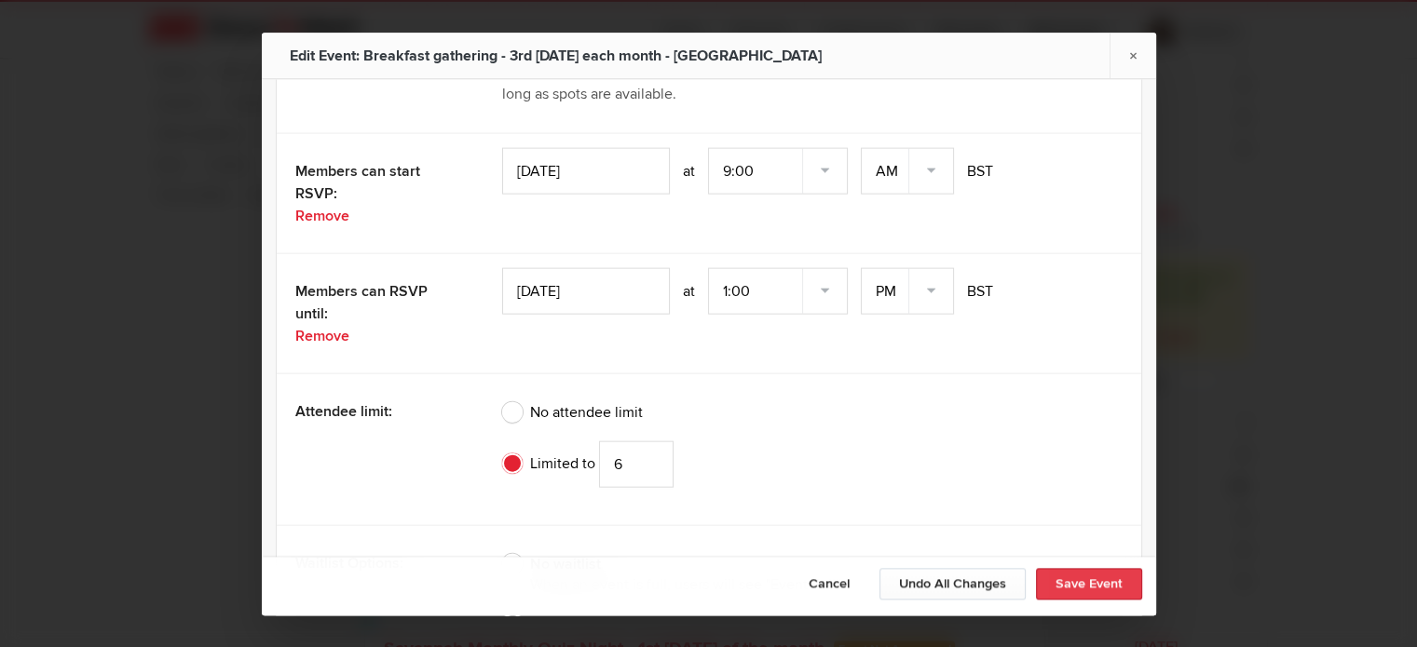
click at [1075, 591] on button "Save Event" at bounding box center [1089, 583] width 106 height 32
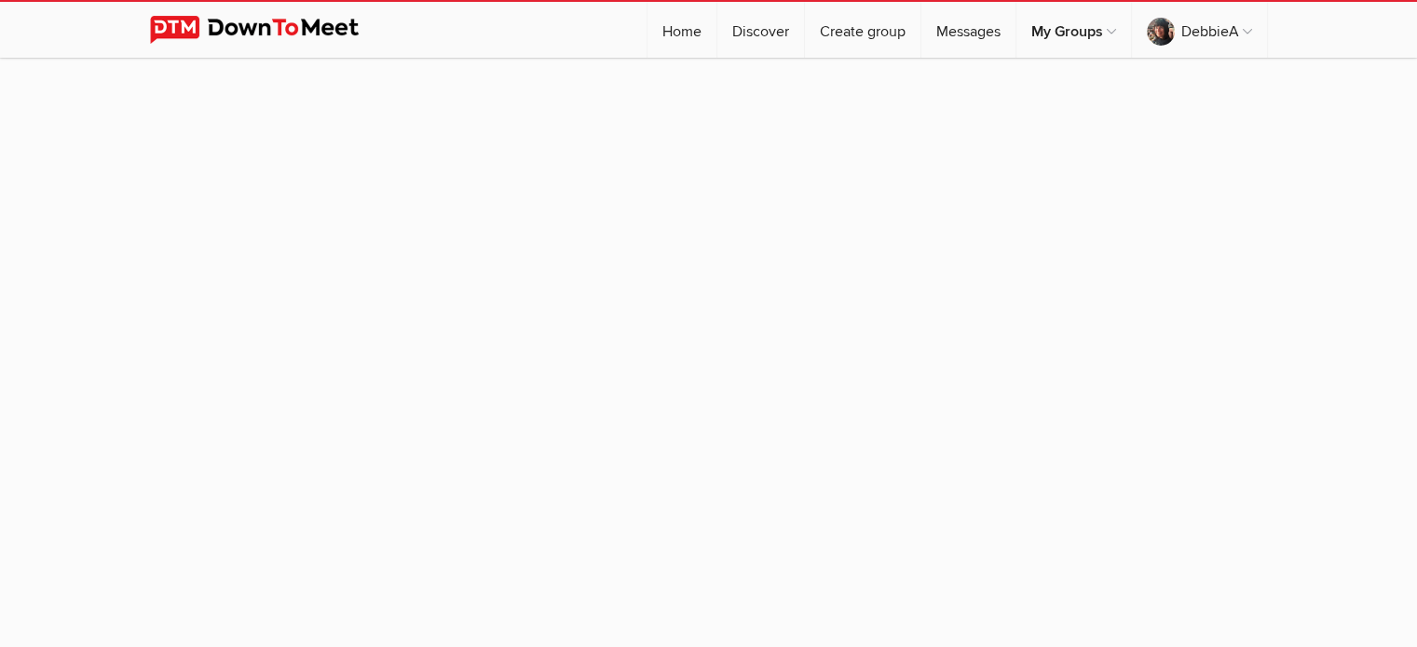
scroll to position [168, 0]
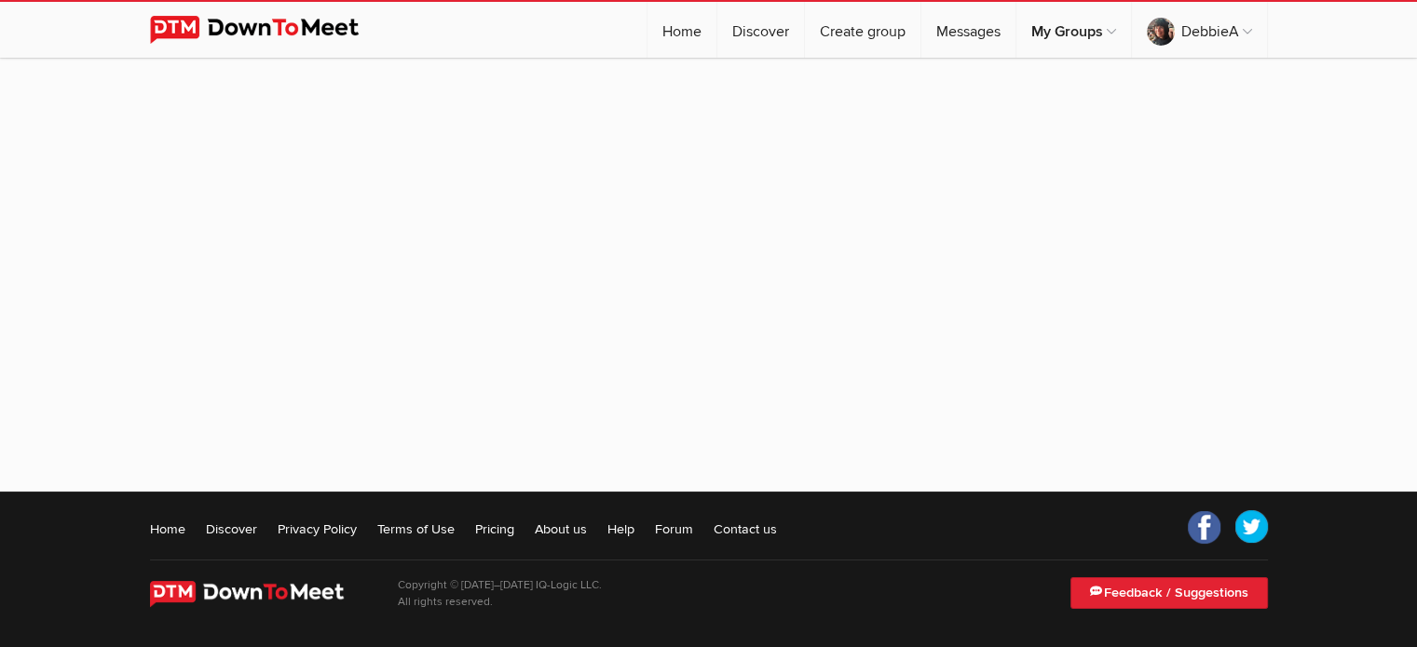
click at [291, 24] on img at bounding box center [268, 30] width 237 height 28
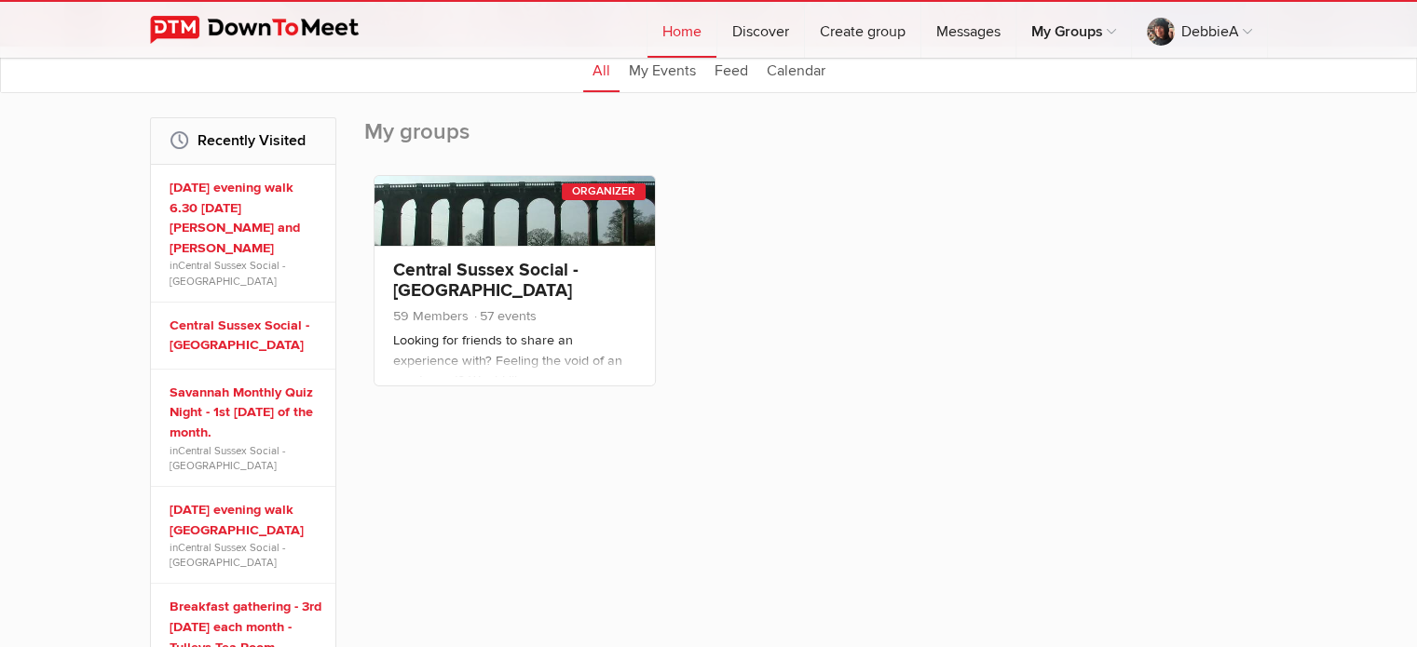
scroll to position [237, 0]
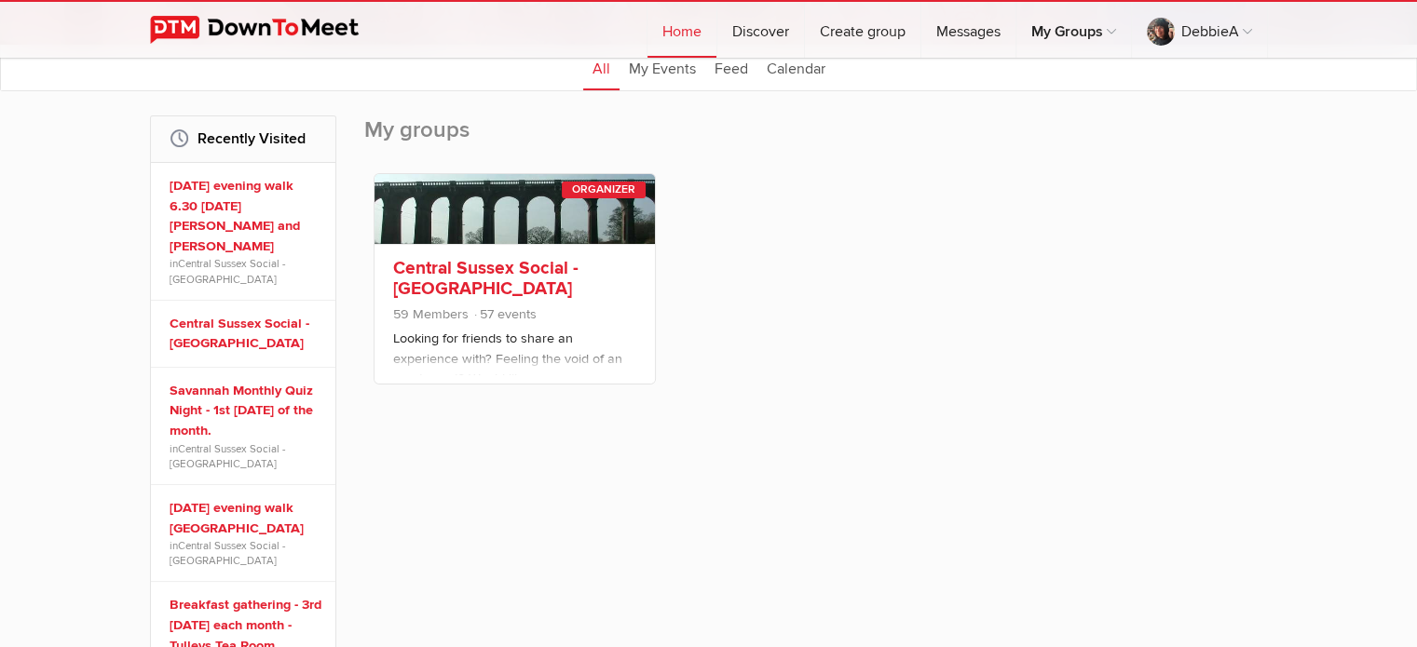
click at [479, 270] on link "Central Sussex Social - [GEOGRAPHIC_DATA]" at bounding box center [485, 278] width 185 height 43
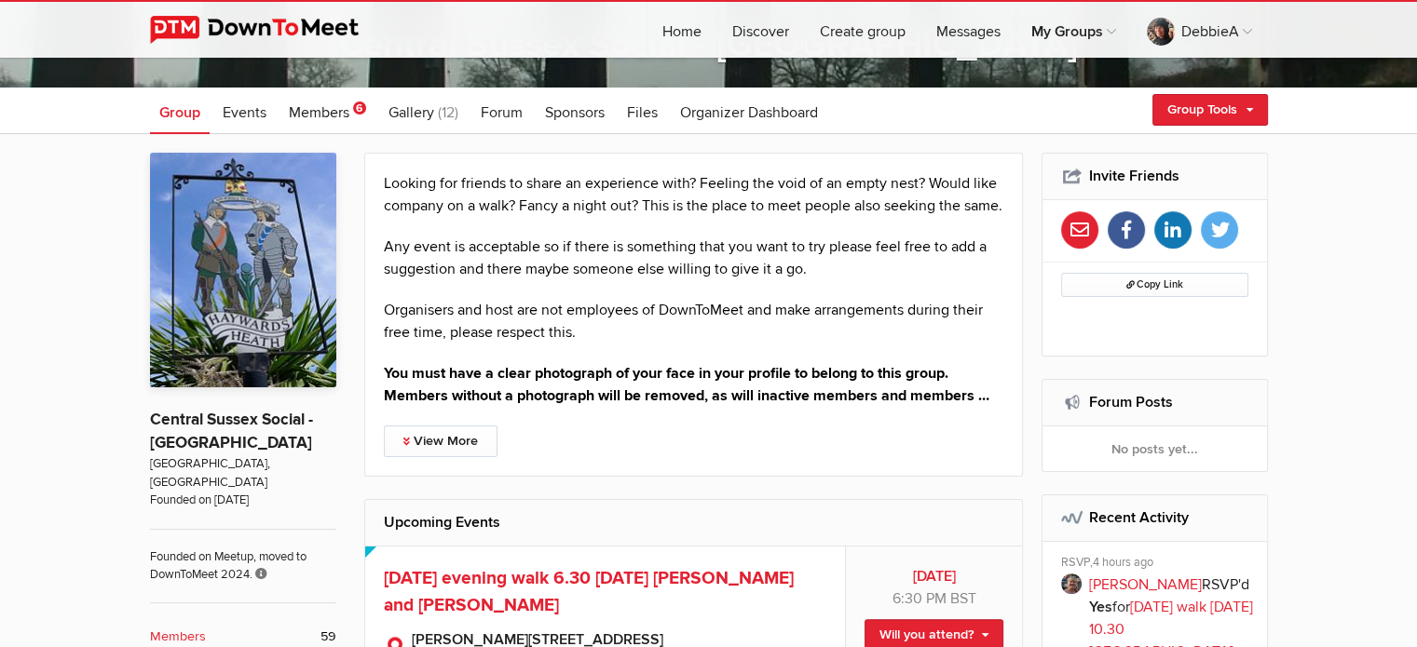
scroll to position [324, 0]
click at [261, 111] on span "Events" at bounding box center [245, 112] width 44 height 19
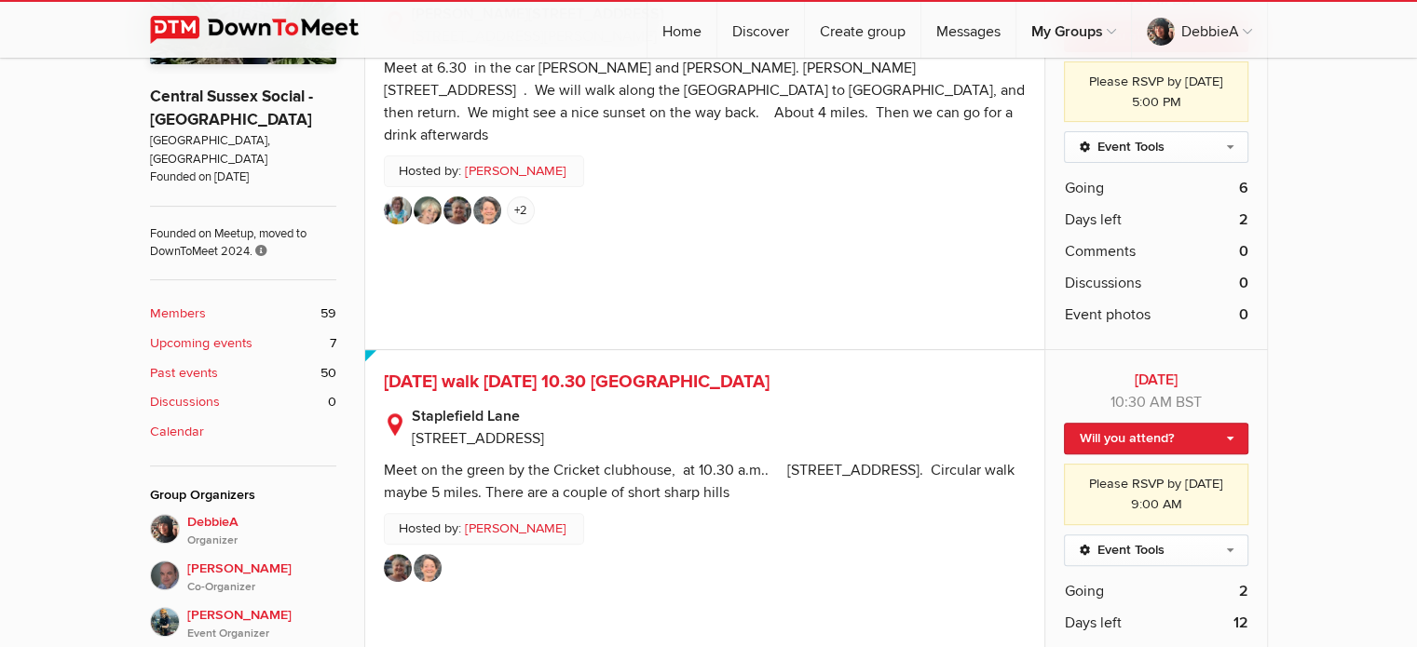
scroll to position [648, 0]
click at [200, 332] on b "Upcoming events" at bounding box center [201, 342] width 102 height 20
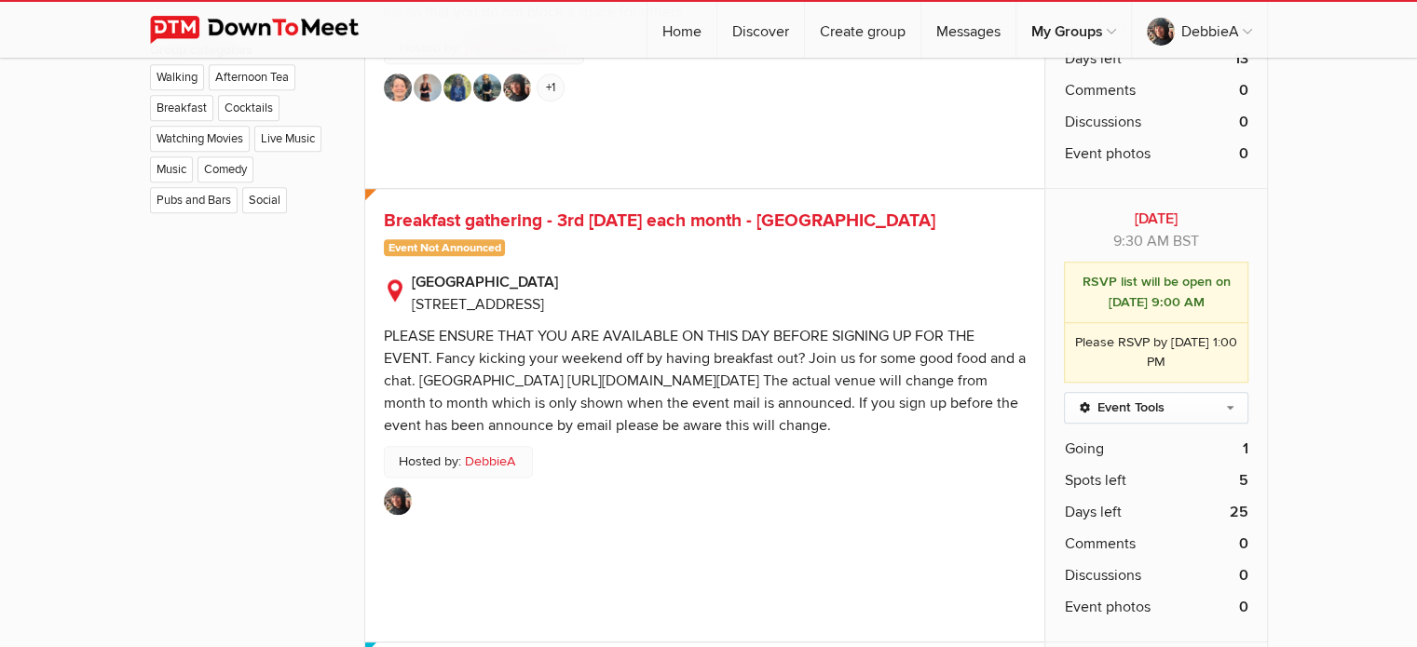
scroll to position [1635, 0]
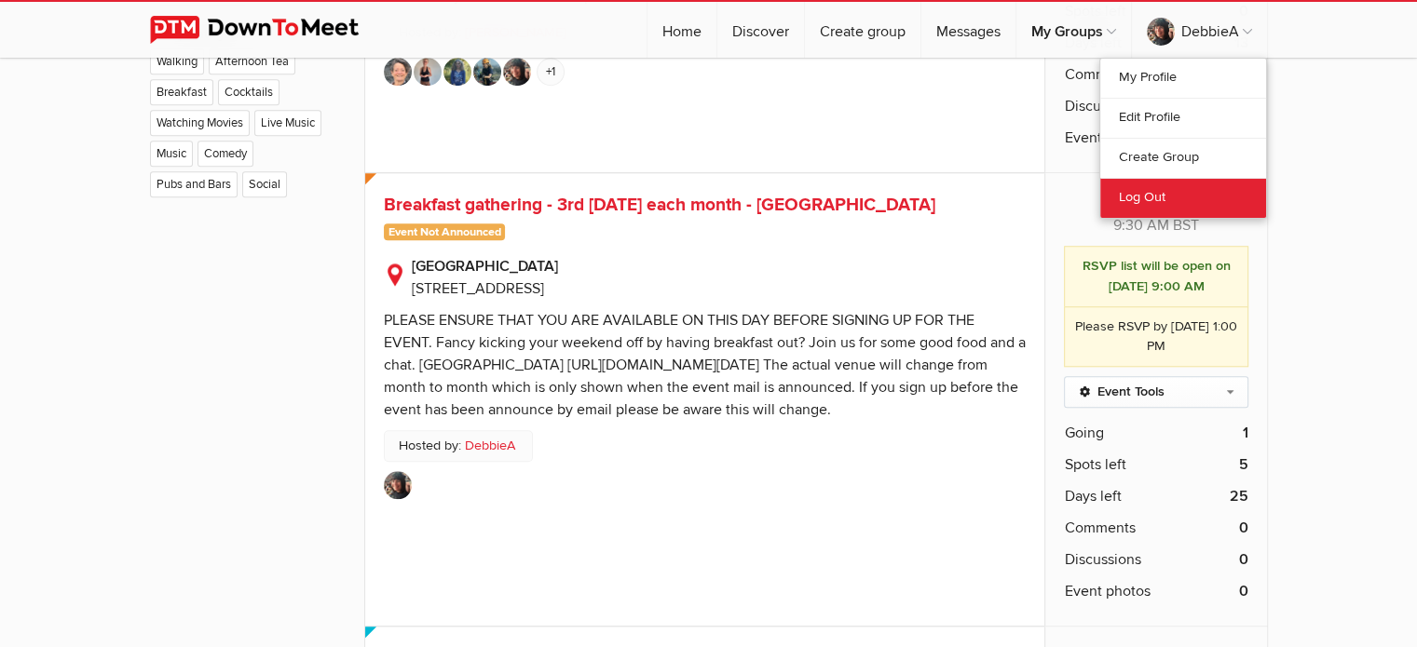
click at [1133, 198] on link "Log Out" at bounding box center [1183, 198] width 166 height 40
